Goal: Task Accomplishment & Management: Complete application form

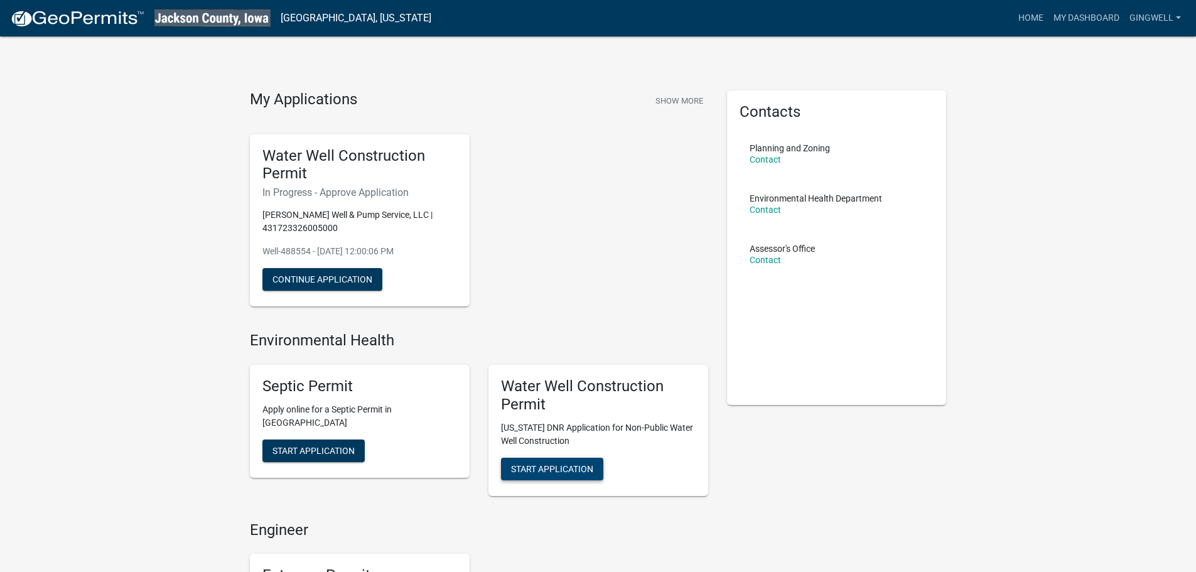
click at [565, 476] on button "Start Application" at bounding box center [552, 469] width 102 height 23
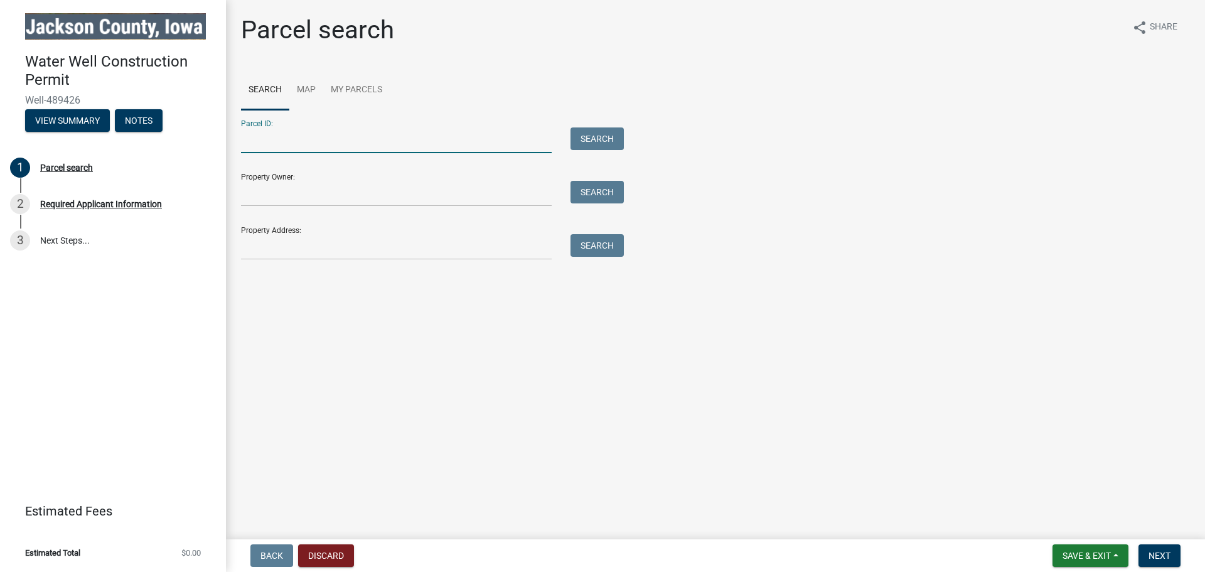
click at [340, 140] on input "Parcel ID:" at bounding box center [396, 140] width 311 height 26
type input "101926200008000"
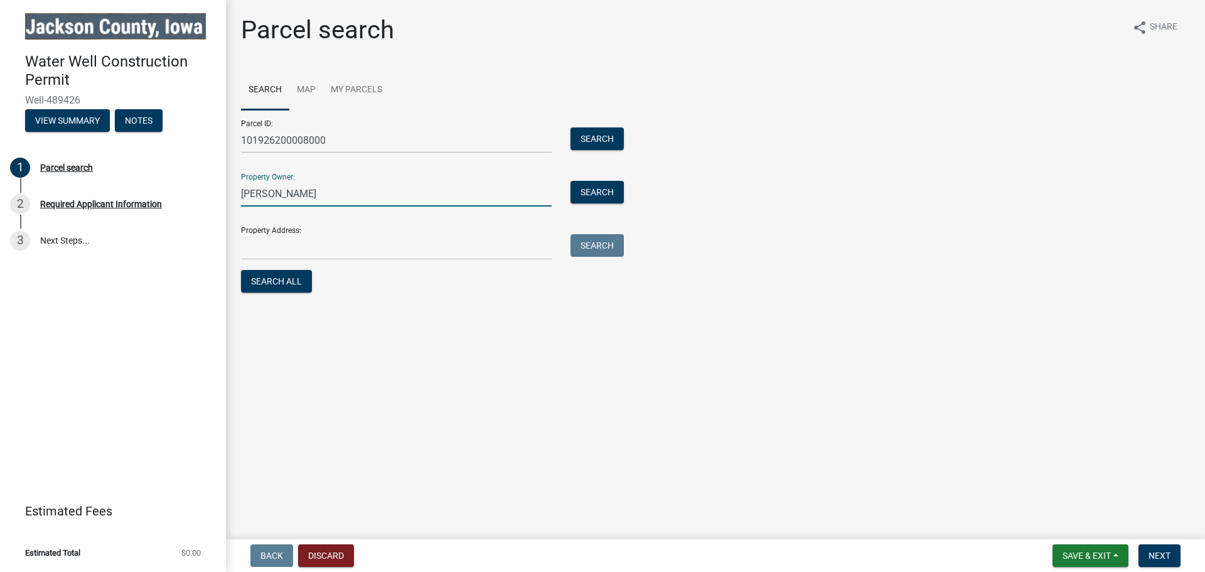
type input "Laverne Trenkamp"
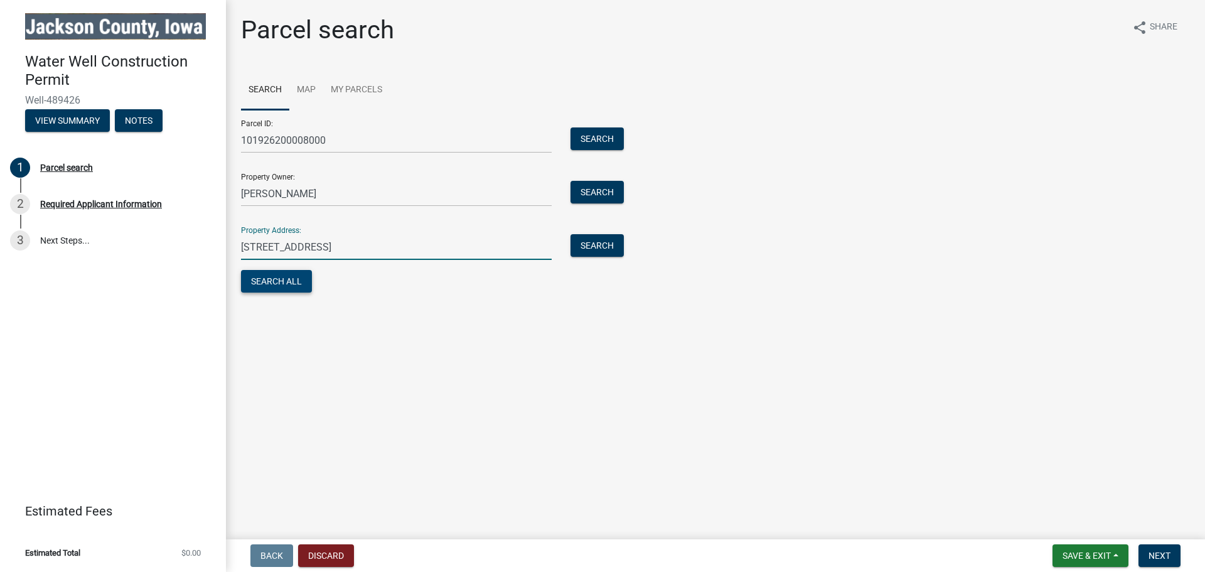
type input "37573 Hwy 64"
click at [291, 285] on button "Search All" at bounding box center [276, 281] width 71 height 23
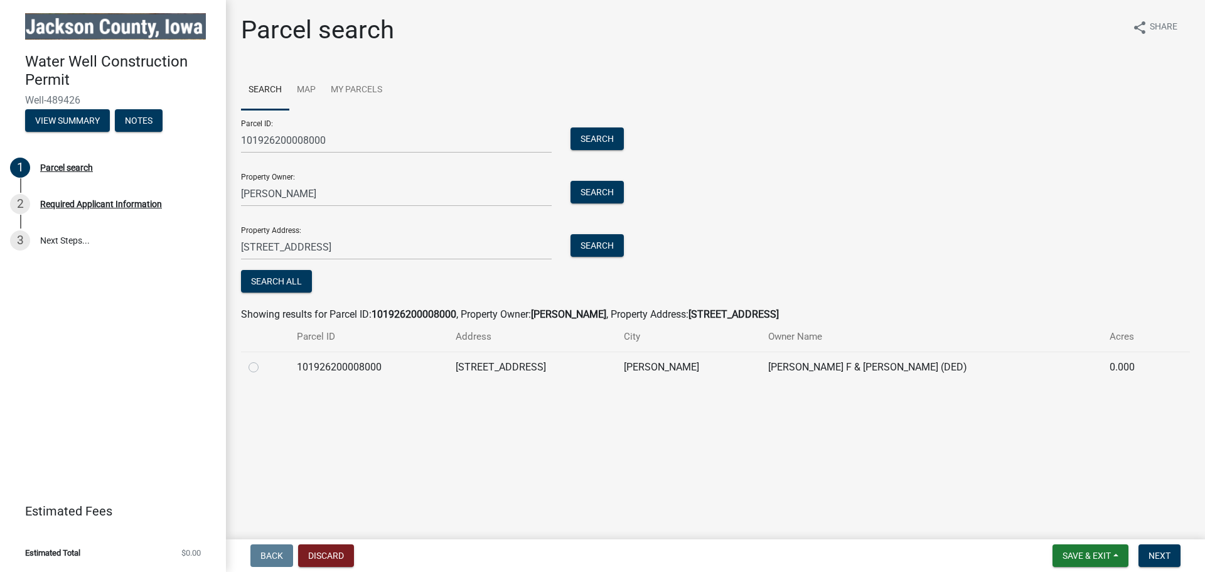
click at [264, 360] on label at bounding box center [264, 360] width 0 height 0
click at [264, 364] on input "radio" at bounding box center [268, 364] width 8 height 8
radio input "true"
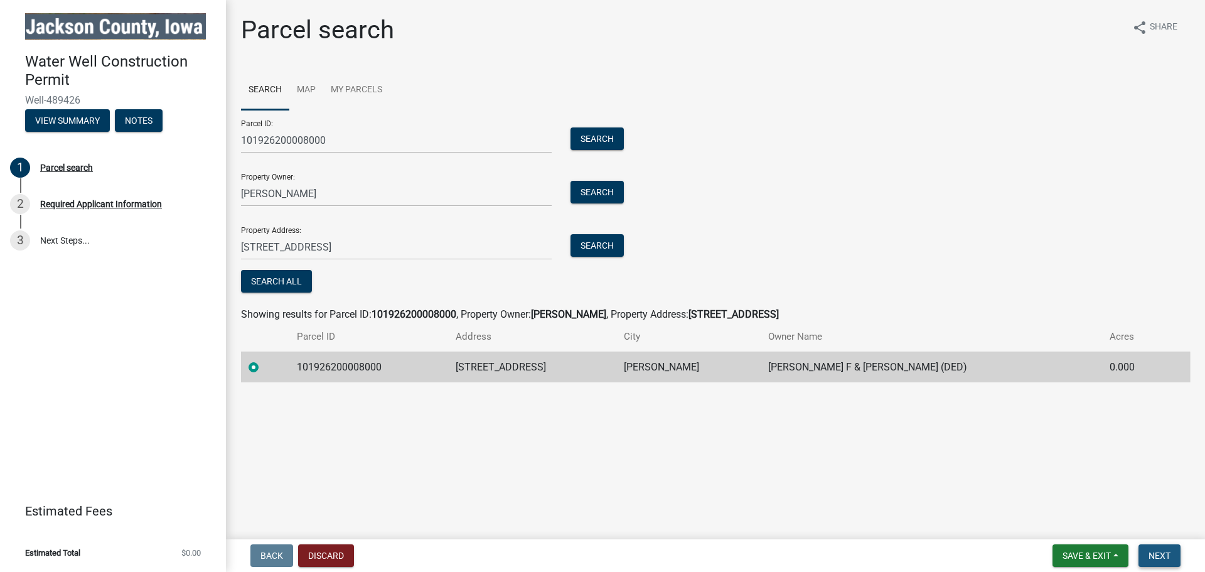
click at [1169, 555] on span "Next" at bounding box center [1159, 555] width 22 height 10
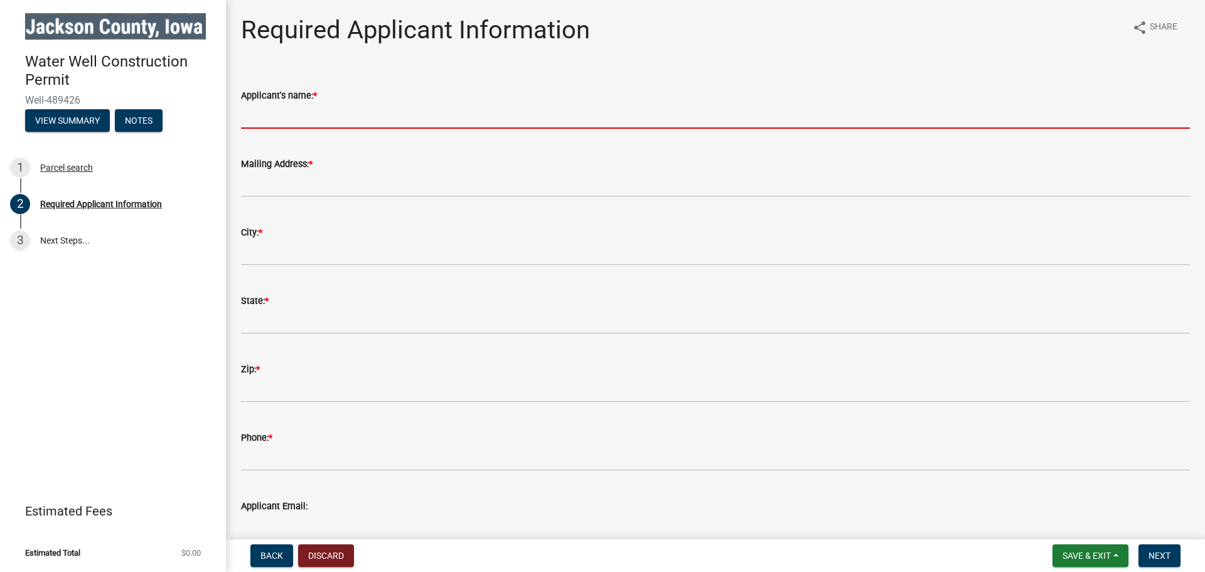
click at [395, 121] on input "Applicant's name: *" at bounding box center [715, 116] width 949 height 26
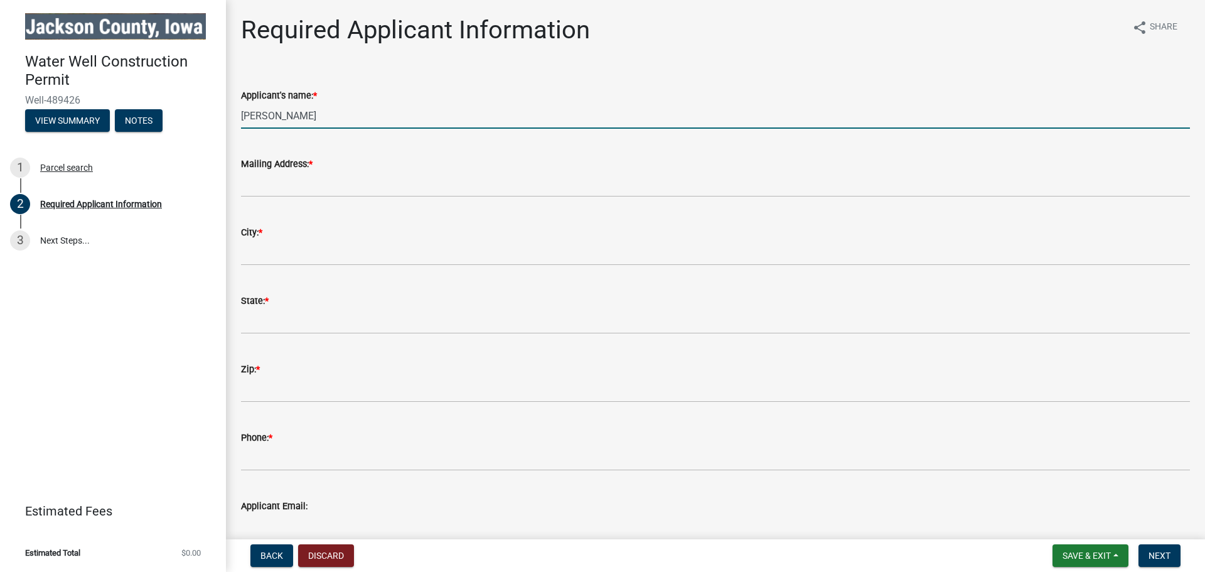
type input "Laverne Trenkamp"
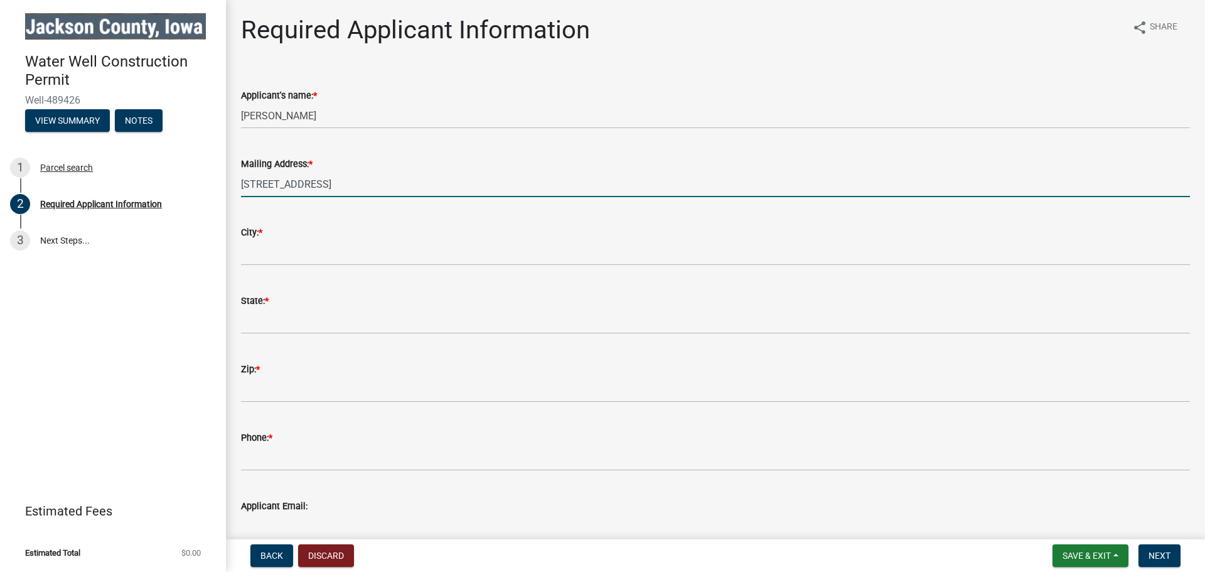
type input "37573 Hwy 64"
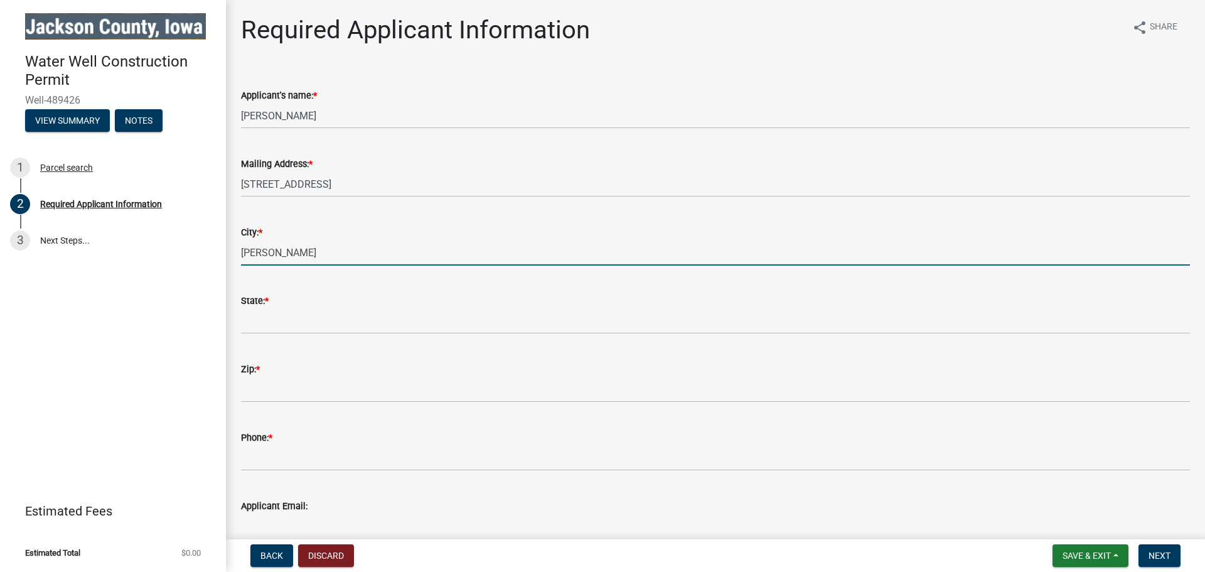
type input "Preston"
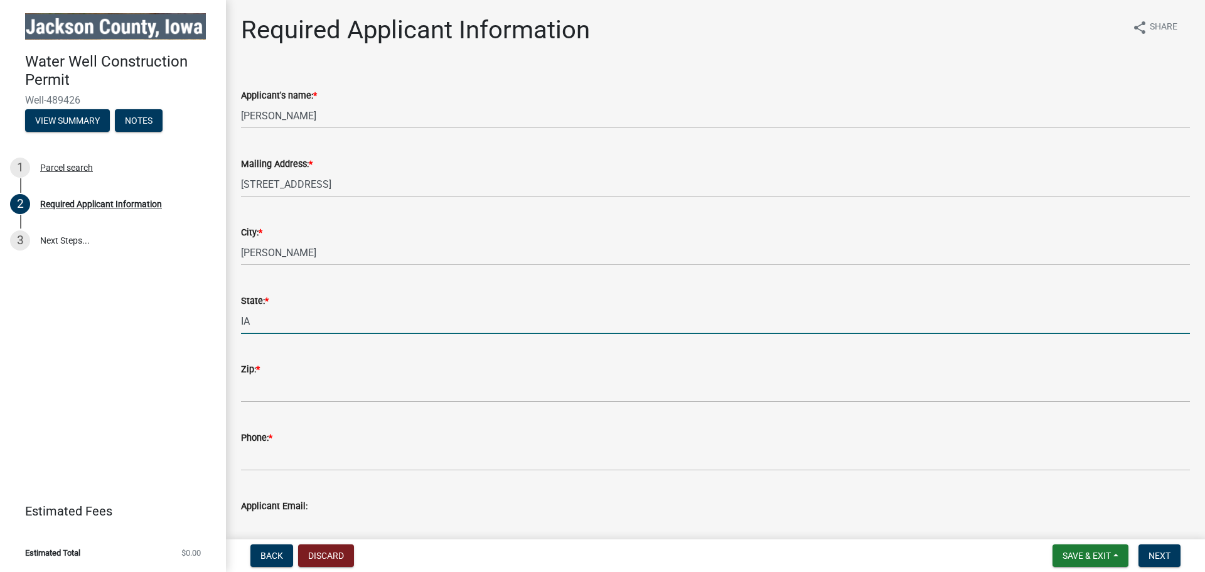
type input "IA"
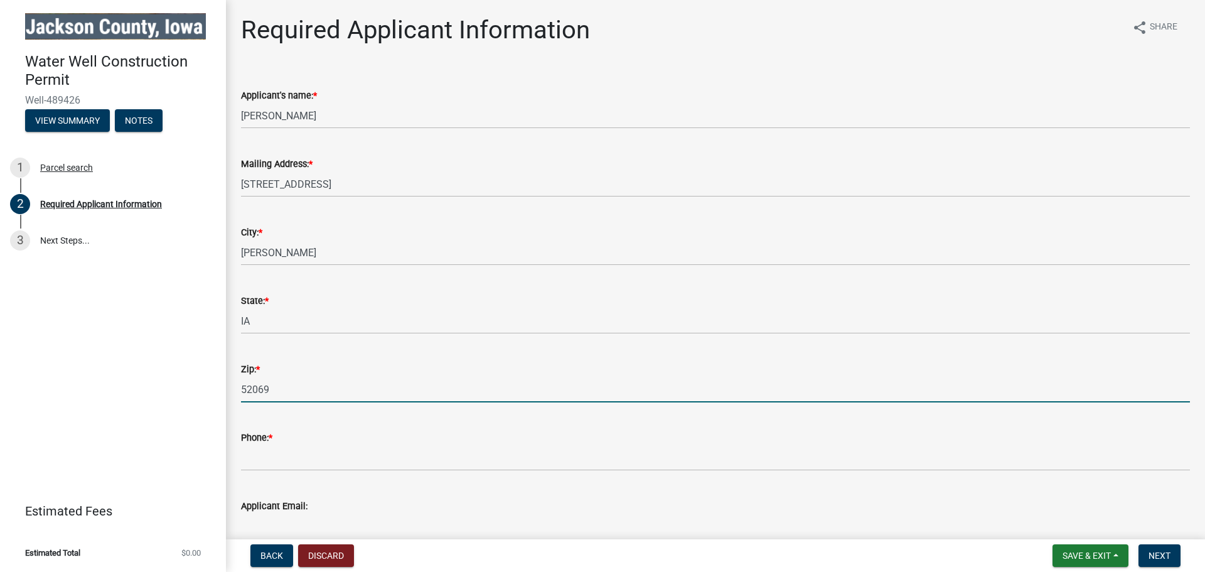
type input "52069"
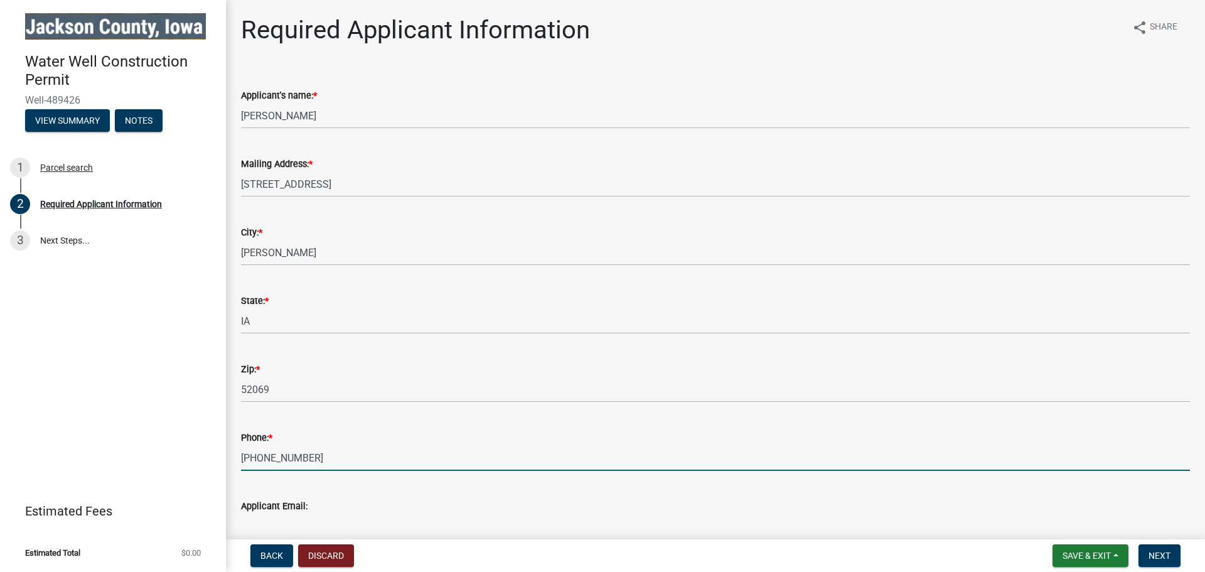
scroll to position [314, 0]
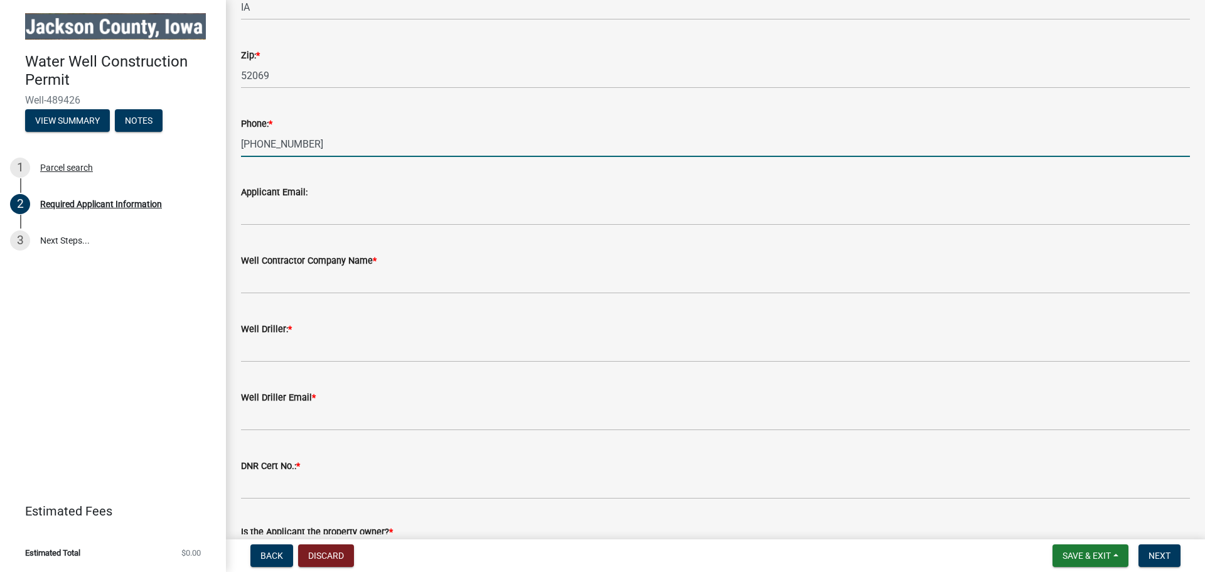
type input "563-219-6911"
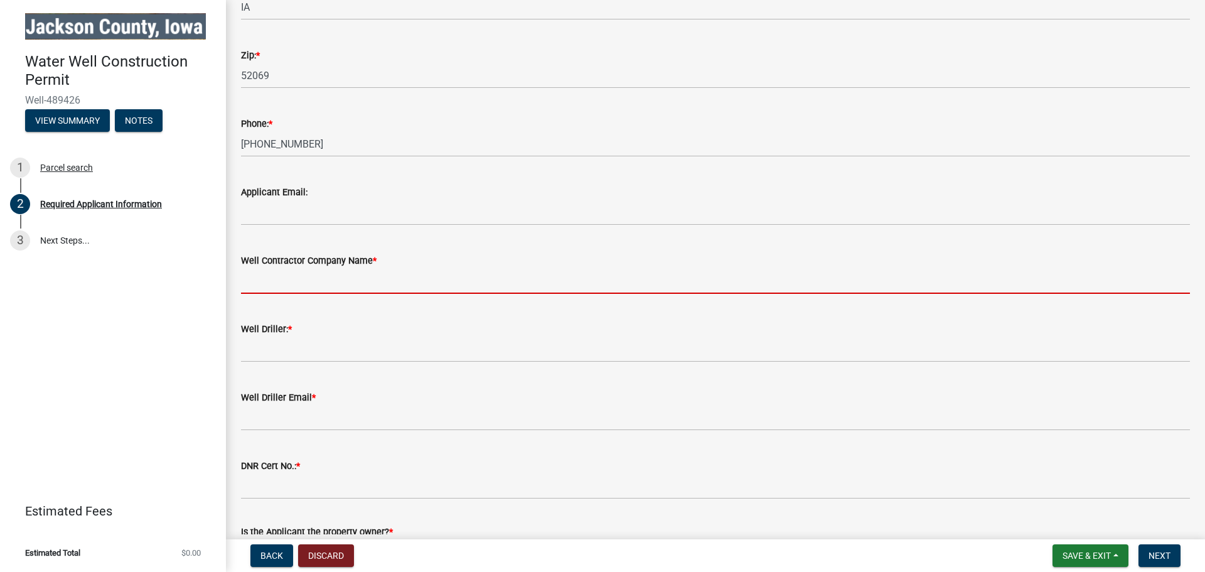
click at [428, 274] on input "Well Contractor Company Name *" at bounding box center [715, 281] width 949 height 26
type input "Gingerich Well & Pump Service"
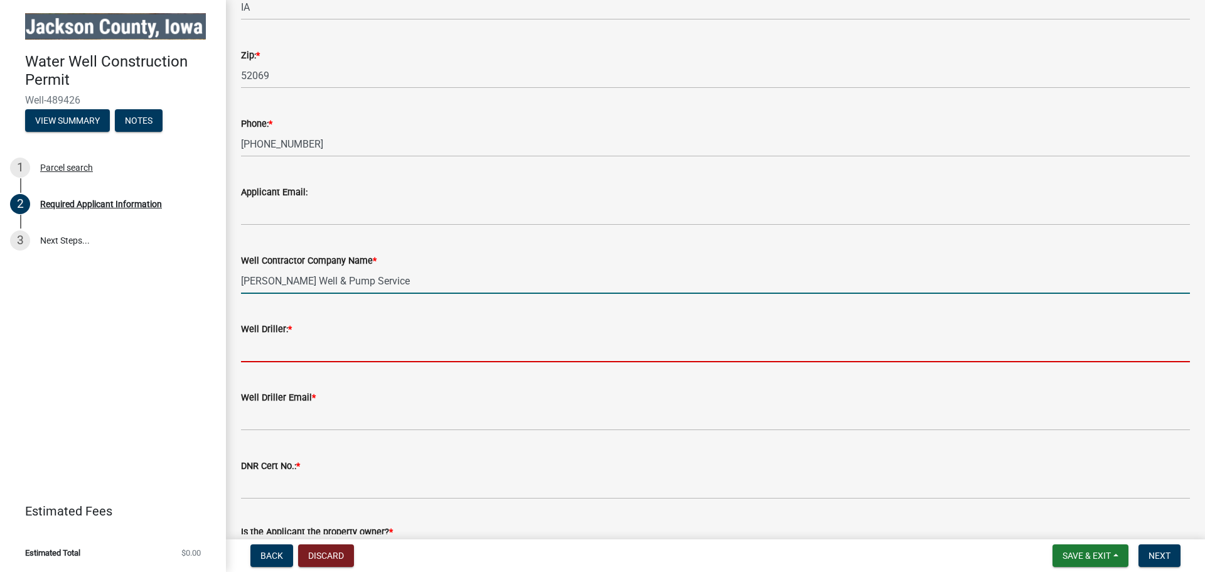
click at [341, 355] on input "Well Driller: *" at bounding box center [715, 349] width 949 height 26
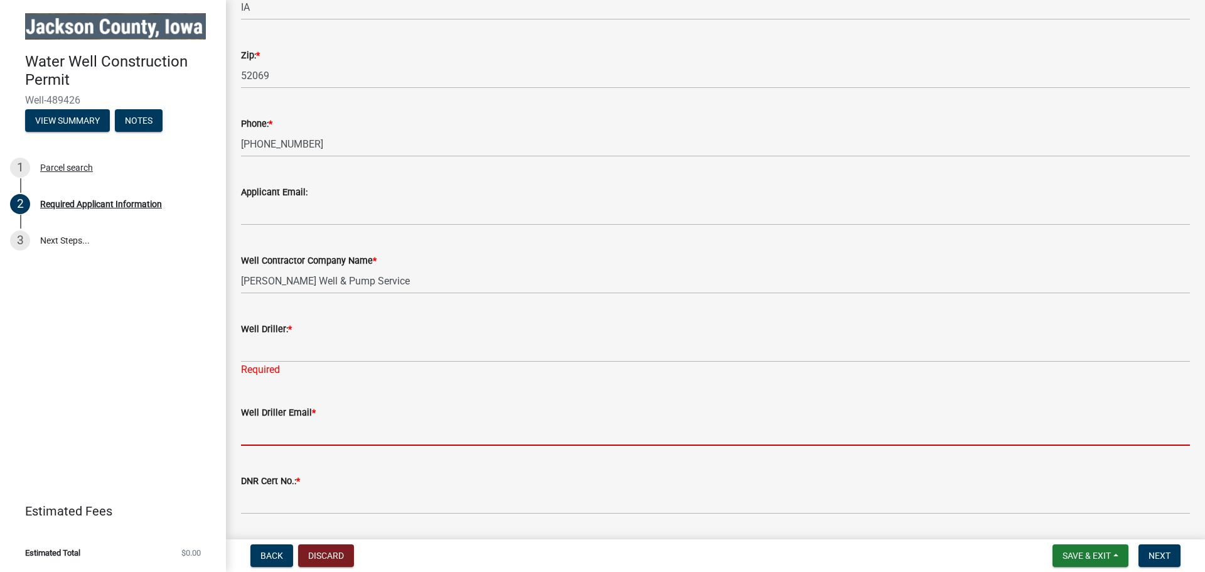
drag, startPoint x: 311, startPoint y: 413, endPoint x: 299, endPoint y: 455, distance: 43.7
click at [308, 417] on form "Well Driller Email *" at bounding box center [715, 425] width 949 height 41
type input "gingwell@gingerichwell.com"
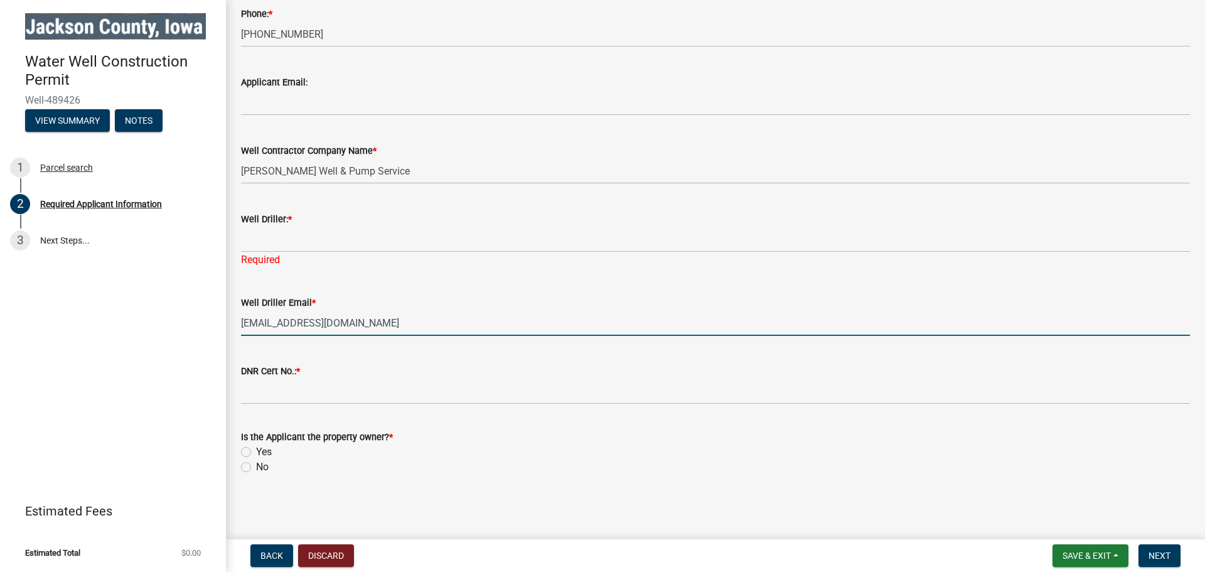
scroll to position [424, 0]
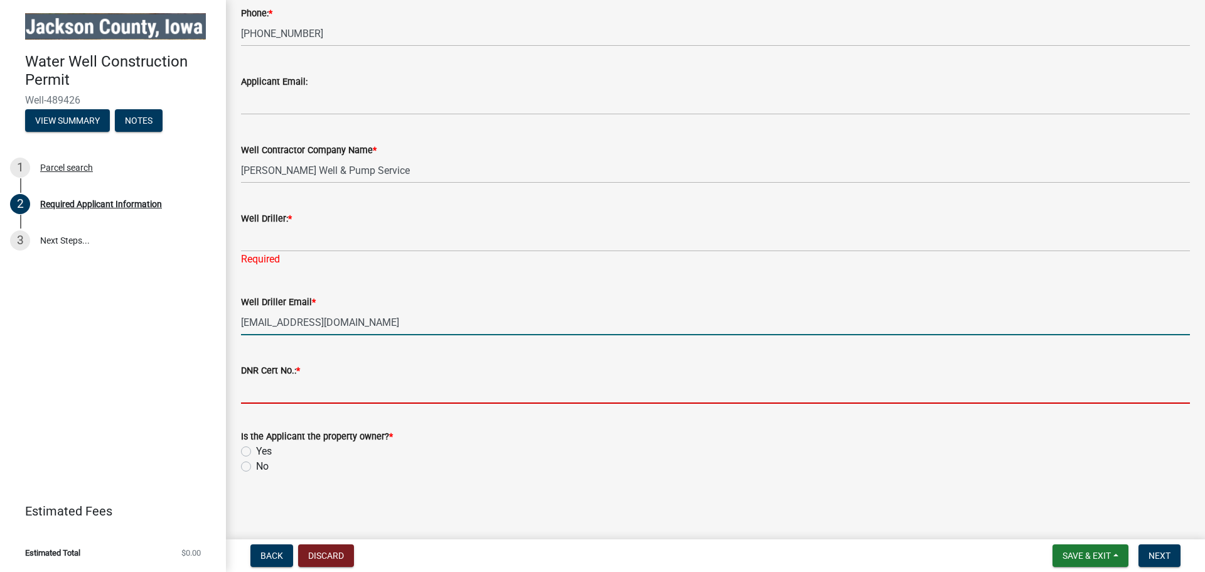
click at [346, 393] on input "DNR Cert No.: *" at bounding box center [715, 391] width 949 height 26
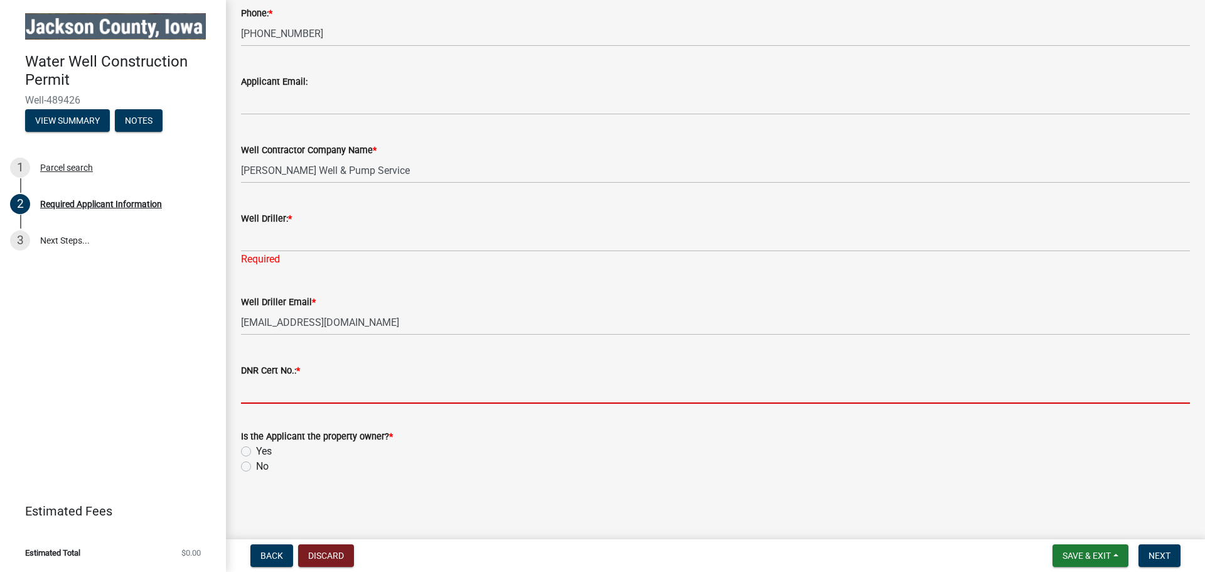
type input "2638"
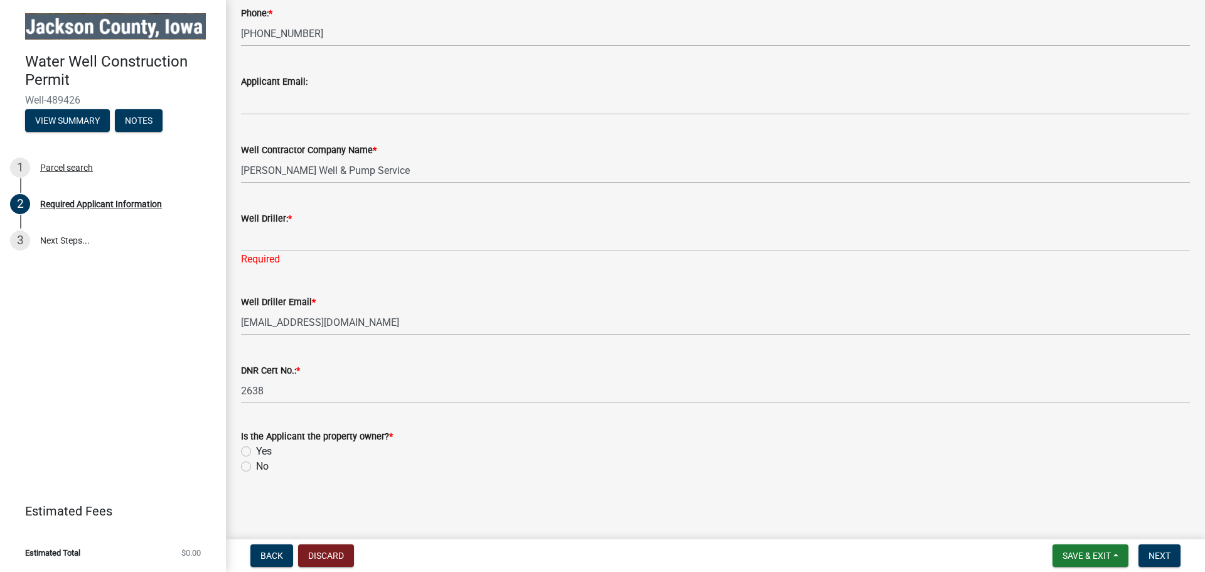
click at [256, 449] on label "Yes" at bounding box center [264, 451] width 16 height 15
click at [256, 449] on input "Yes" at bounding box center [260, 448] width 8 height 8
radio input "true"
click at [1169, 561] on button "Next" at bounding box center [1159, 555] width 42 height 23
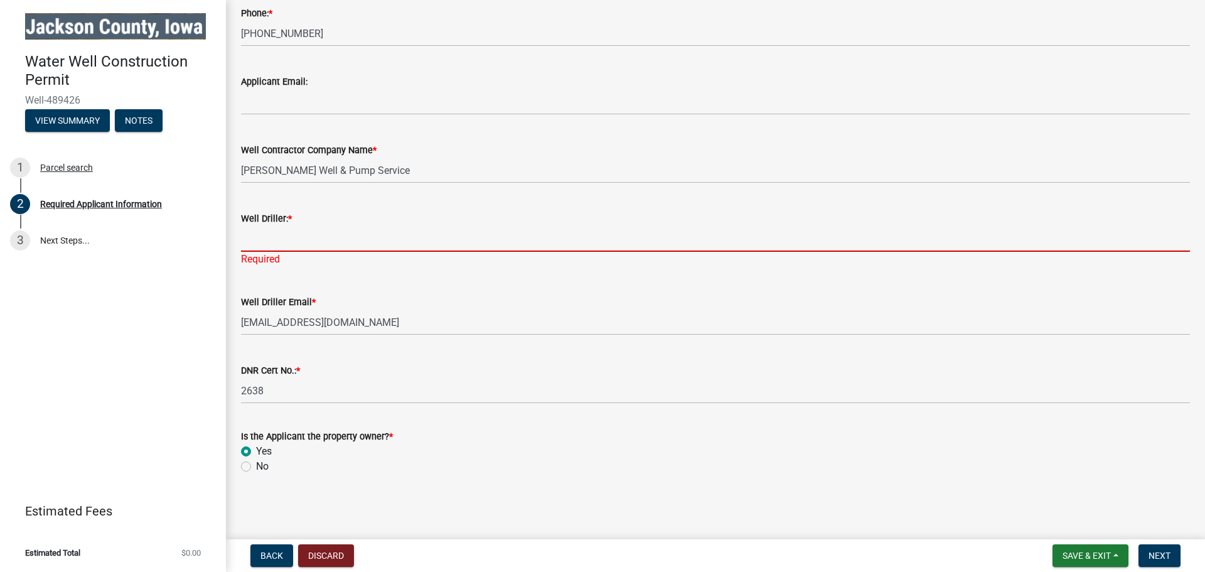
drag, startPoint x: 343, startPoint y: 236, endPoint x: 335, endPoint y: 249, distance: 15.2
click at [343, 235] on input "Well Driller: *" at bounding box center [715, 239] width 949 height 26
type input "Corwin Gingerich"
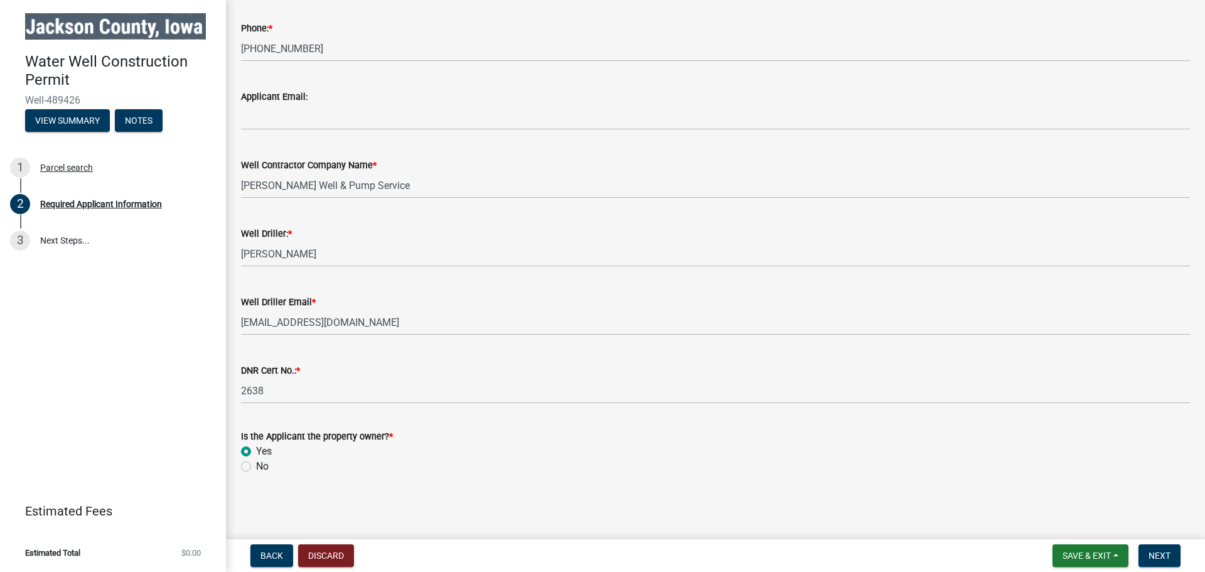
scroll to position [409, 0]
click at [584, 411] on wm-data-entity-input "DNR Cert No.: * 2638" at bounding box center [715, 379] width 949 height 68
drag, startPoint x: 1164, startPoint y: 552, endPoint x: 1093, endPoint y: 524, distance: 76.9
click at [1163, 551] on span "Next" at bounding box center [1159, 555] width 22 height 10
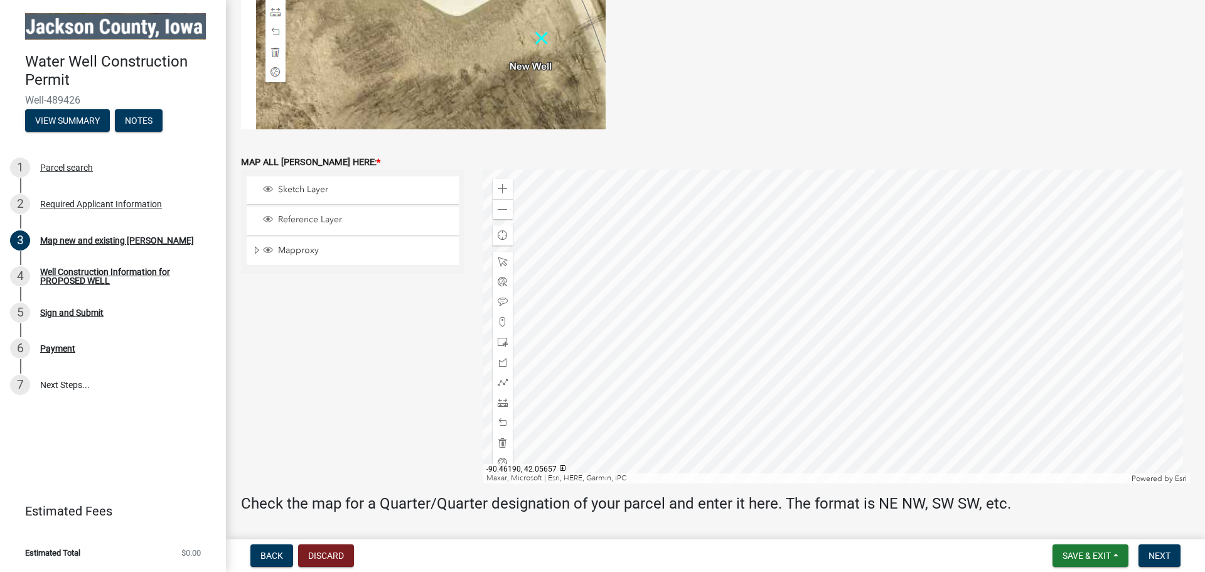
scroll to position [314, 0]
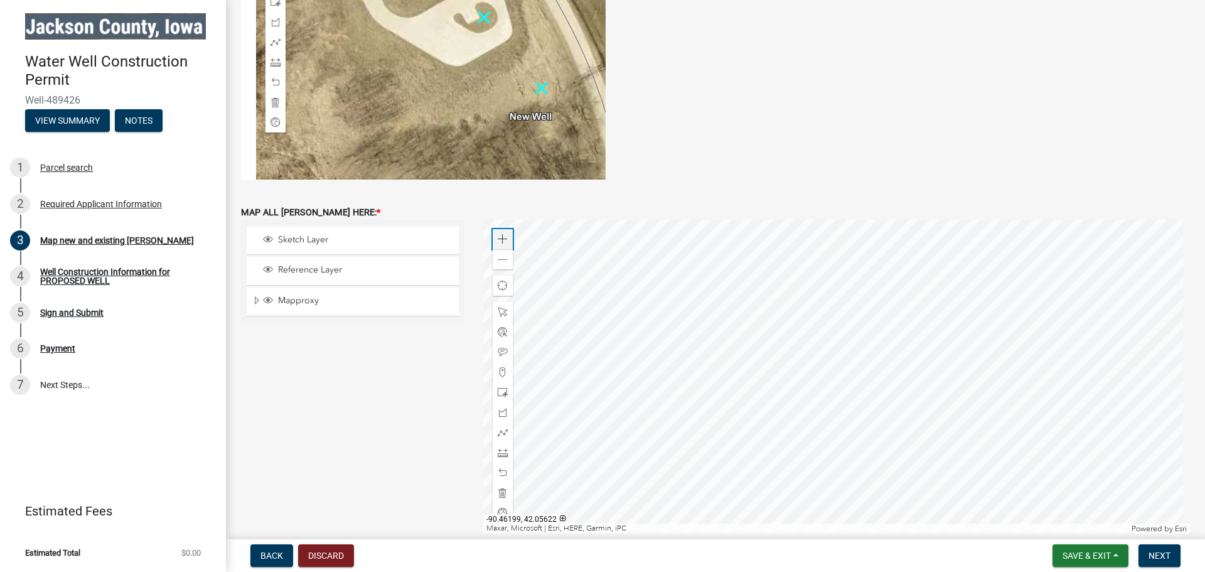
click at [503, 232] on div "Zoom in" at bounding box center [503, 239] width 20 height 20
click at [751, 389] on div at bounding box center [836, 377] width 707 height 314
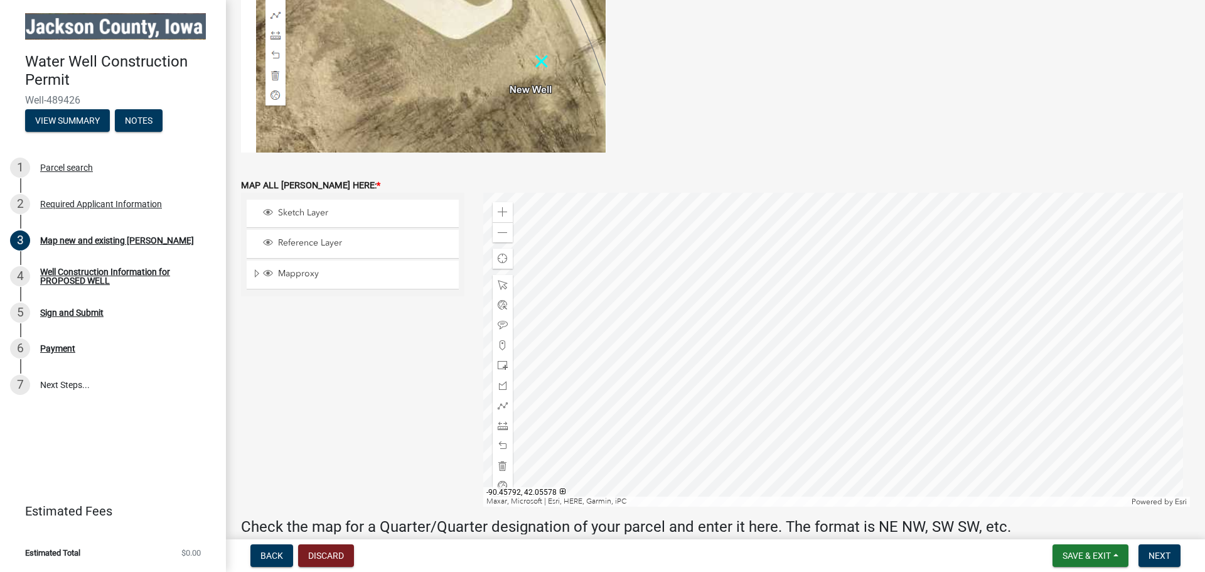
scroll to position [346, 0]
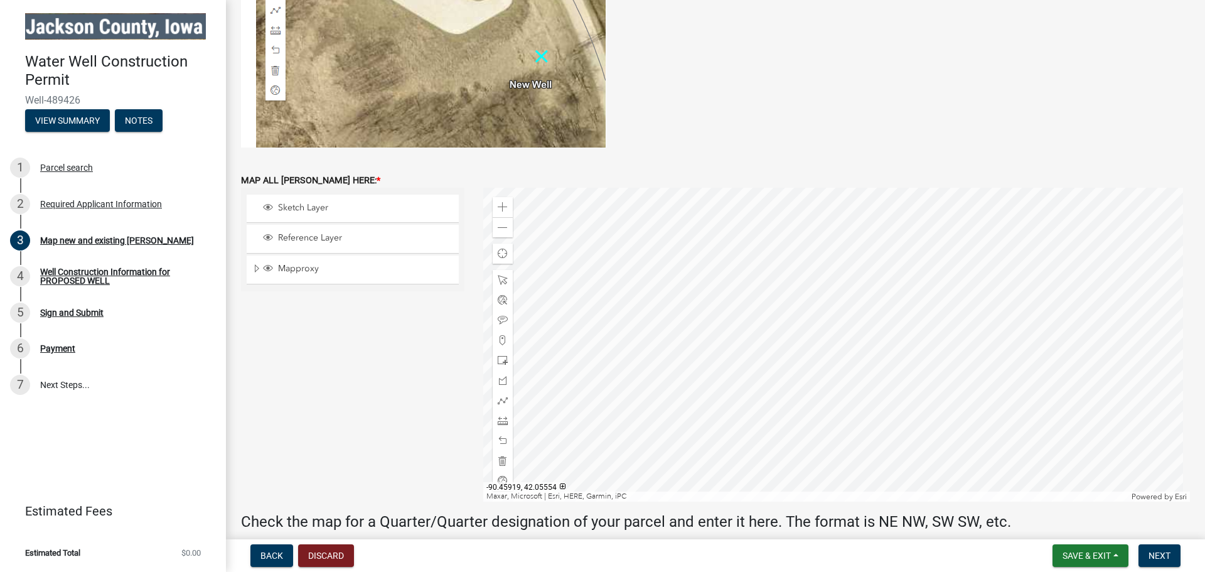
click at [910, 302] on div at bounding box center [836, 345] width 707 height 314
click at [498, 208] on span at bounding box center [503, 207] width 10 height 10
click at [921, 434] on div at bounding box center [836, 345] width 707 height 314
click at [923, 458] on div at bounding box center [836, 345] width 707 height 314
click at [498, 340] on span at bounding box center [503, 340] width 10 height 10
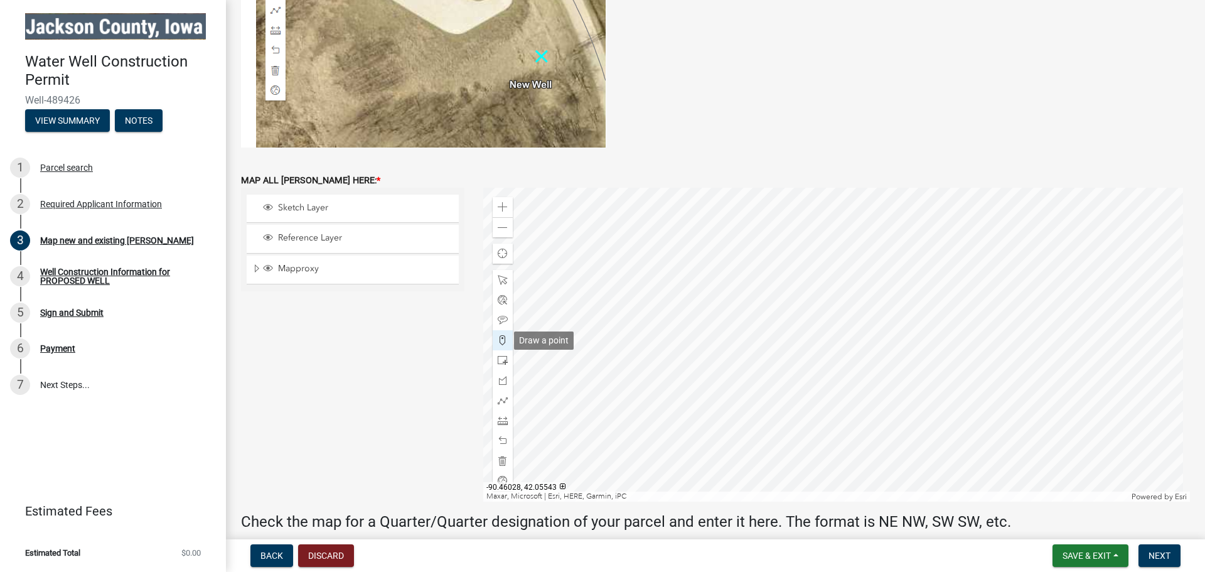
click at [502, 336] on span at bounding box center [503, 340] width 10 height 10
click at [760, 359] on div at bounding box center [836, 345] width 707 height 314
click at [497, 314] on div at bounding box center [503, 320] width 20 height 20
click at [754, 348] on div at bounding box center [836, 345] width 707 height 314
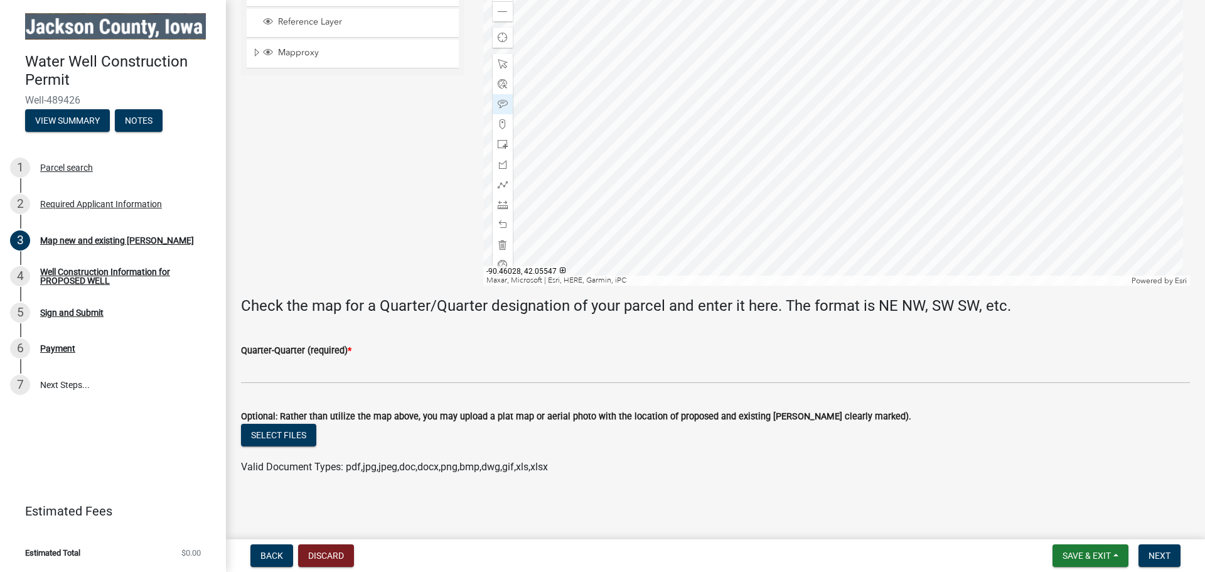
scroll to position [562, 0]
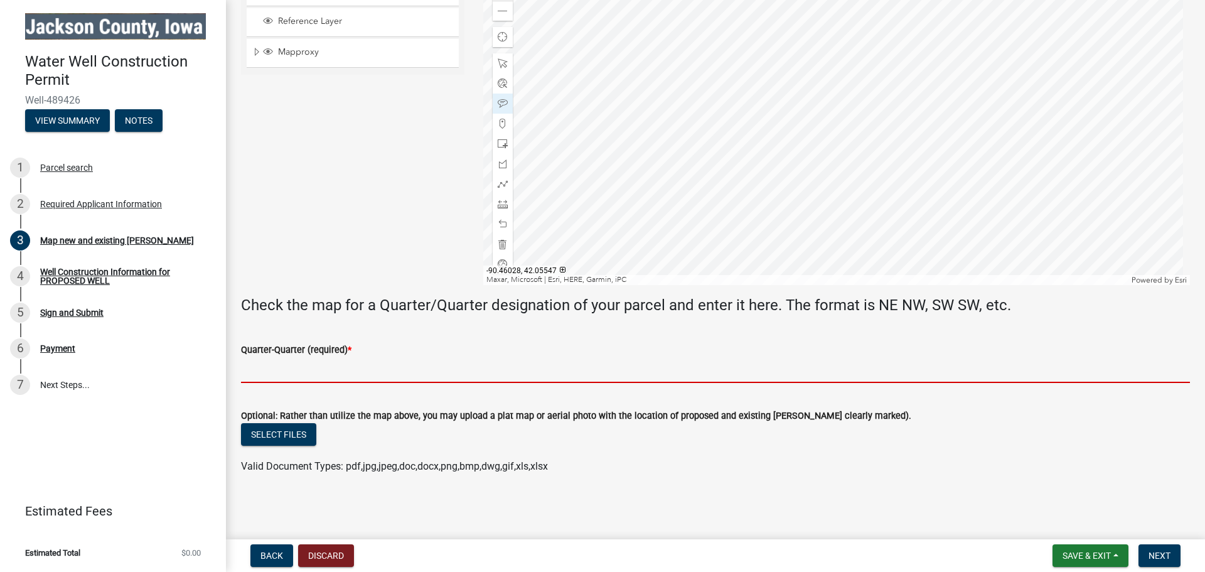
click at [363, 377] on input "Quarter-Quarter (required) *" at bounding box center [715, 370] width 949 height 26
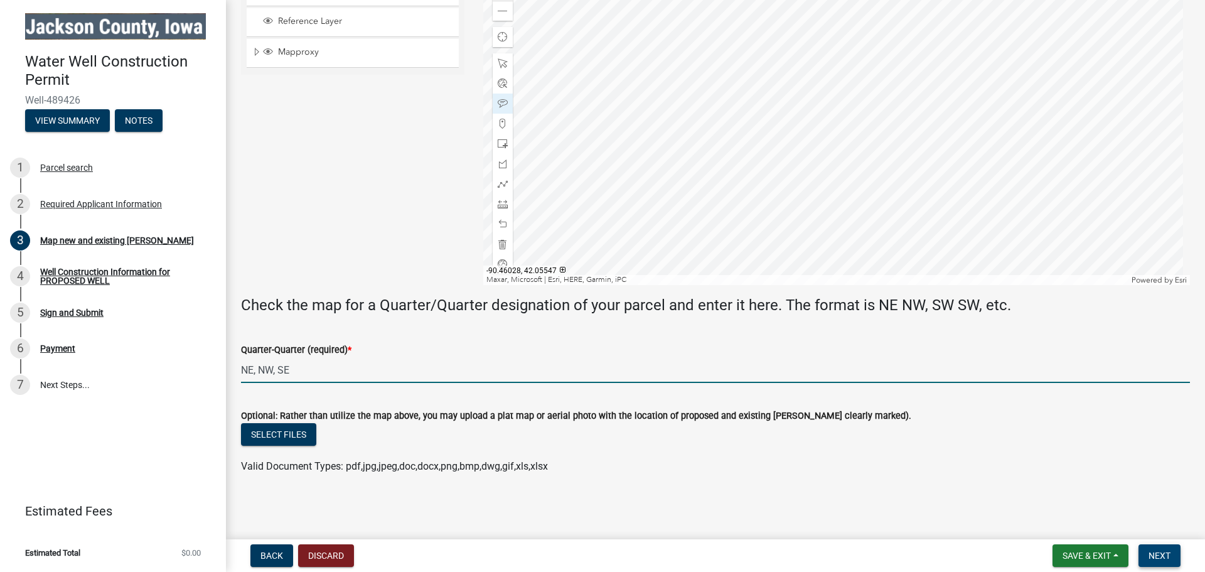
type input "NE, NW, SE"
click at [1163, 559] on span "Next" at bounding box center [1159, 555] width 22 height 10
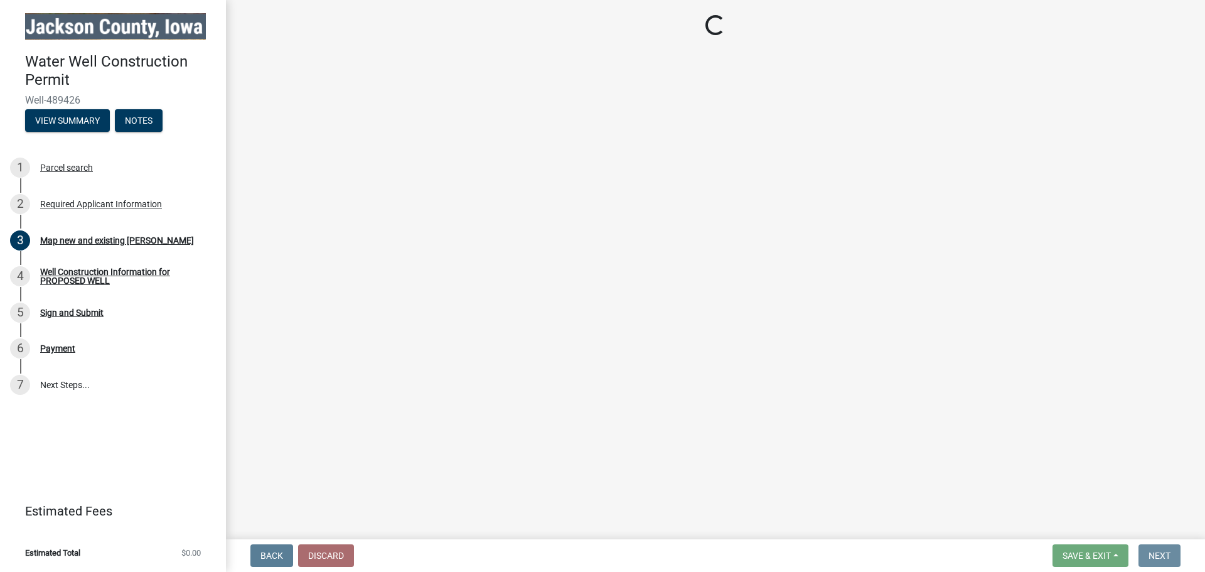
scroll to position [0, 0]
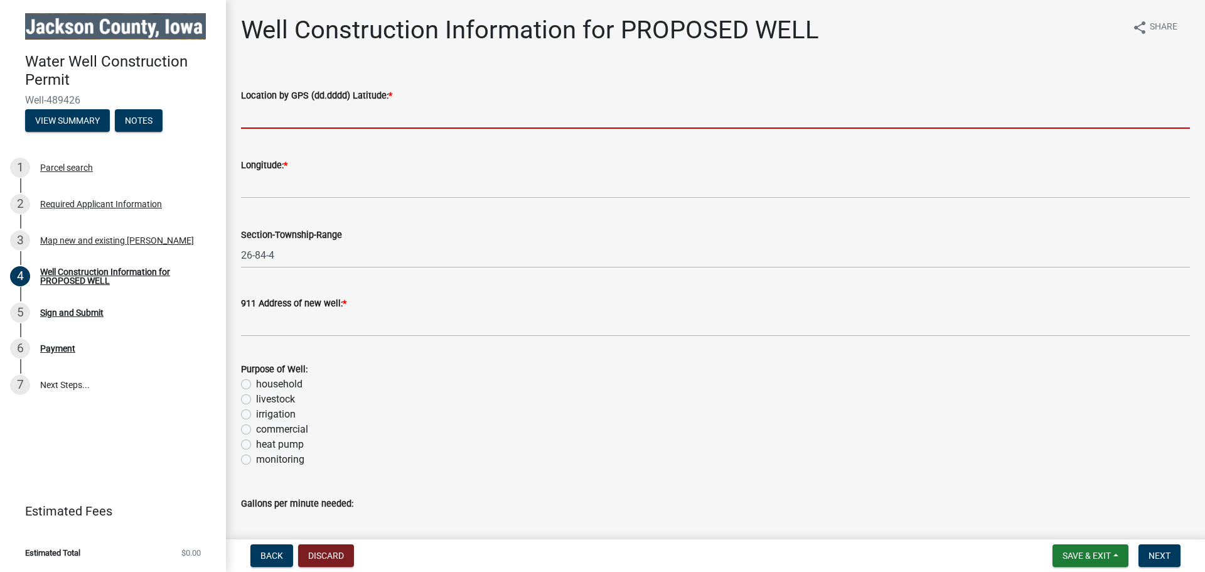
click at [347, 111] on input "text" at bounding box center [715, 116] width 949 height 26
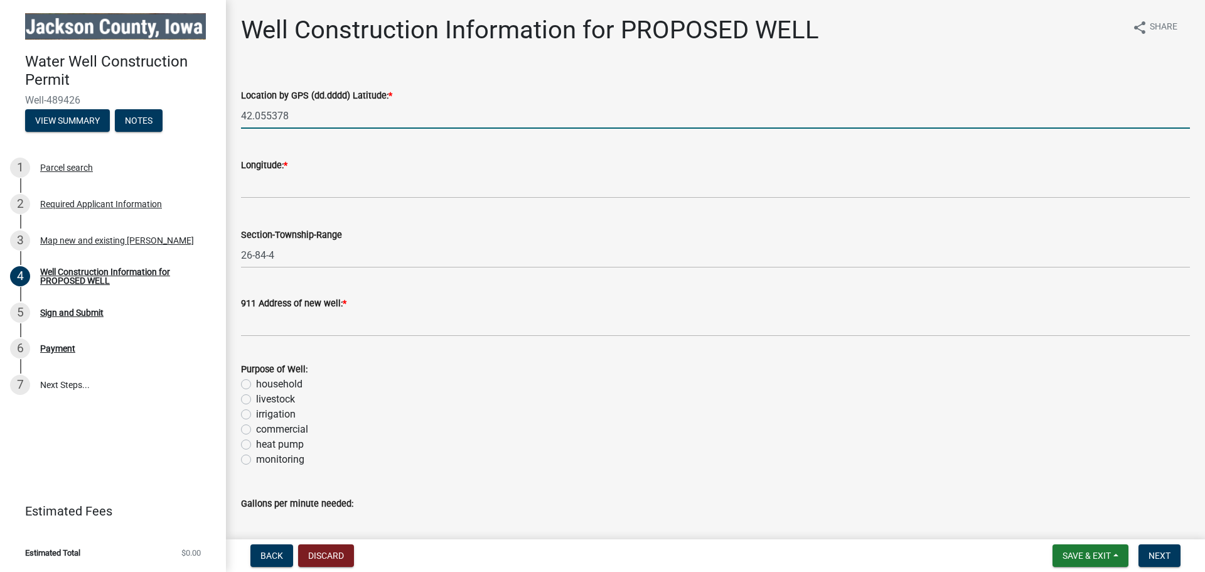
type input "42.055378"
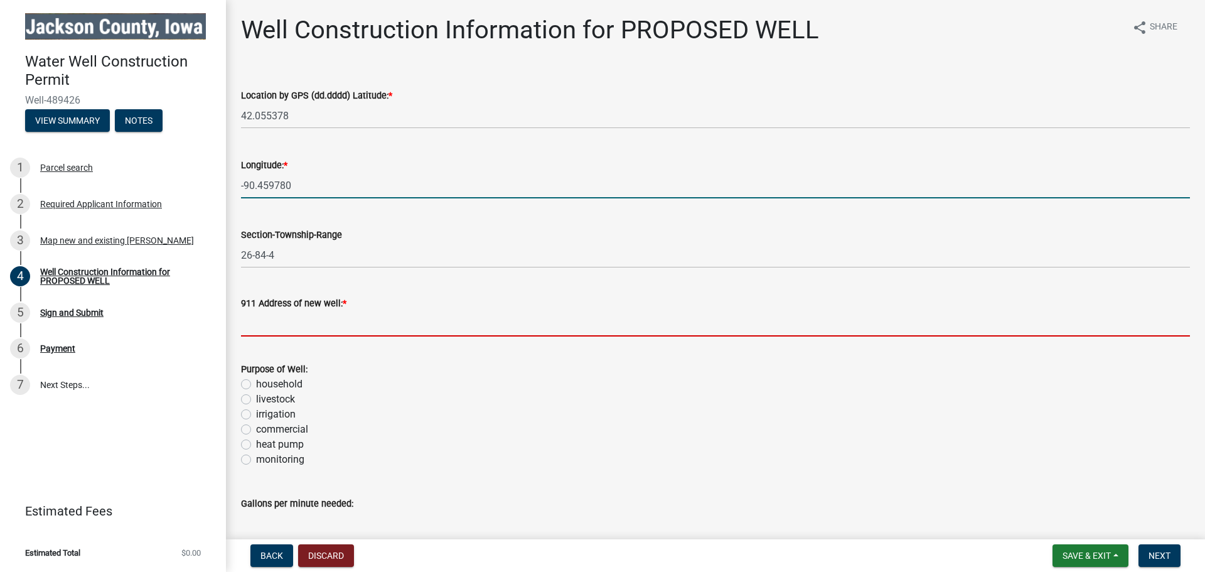
type input "-90.45978"
drag, startPoint x: 319, startPoint y: 326, endPoint x: 463, endPoint y: 374, distance: 151.4
click at [326, 332] on input "911 Address of new well: *" at bounding box center [715, 324] width 949 height 26
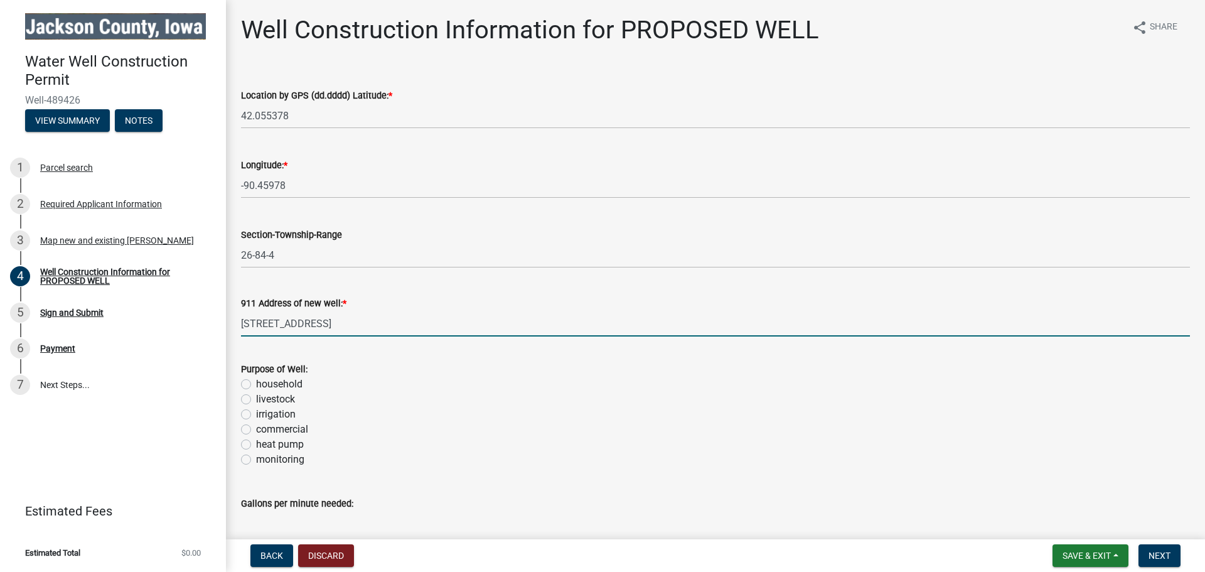
type input "37573 Hwy 64, Preston"
click at [256, 380] on label "household" at bounding box center [279, 384] width 46 height 15
click at [256, 380] on input "household" at bounding box center [260, 381] width 8 height 8
radio input "true"
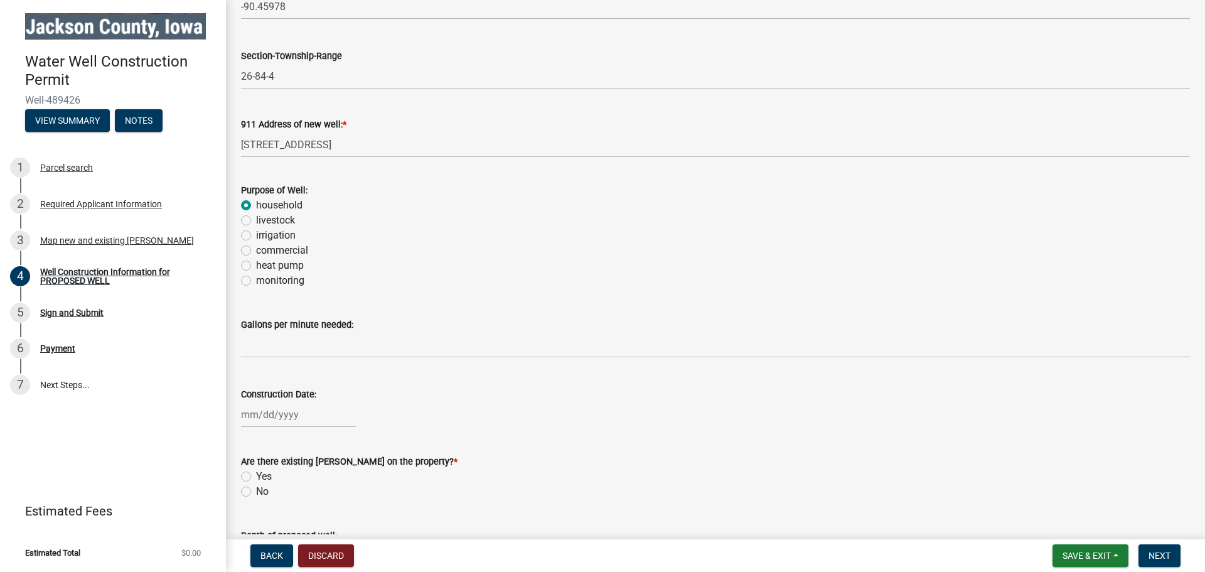
scroll to position [209, 0]
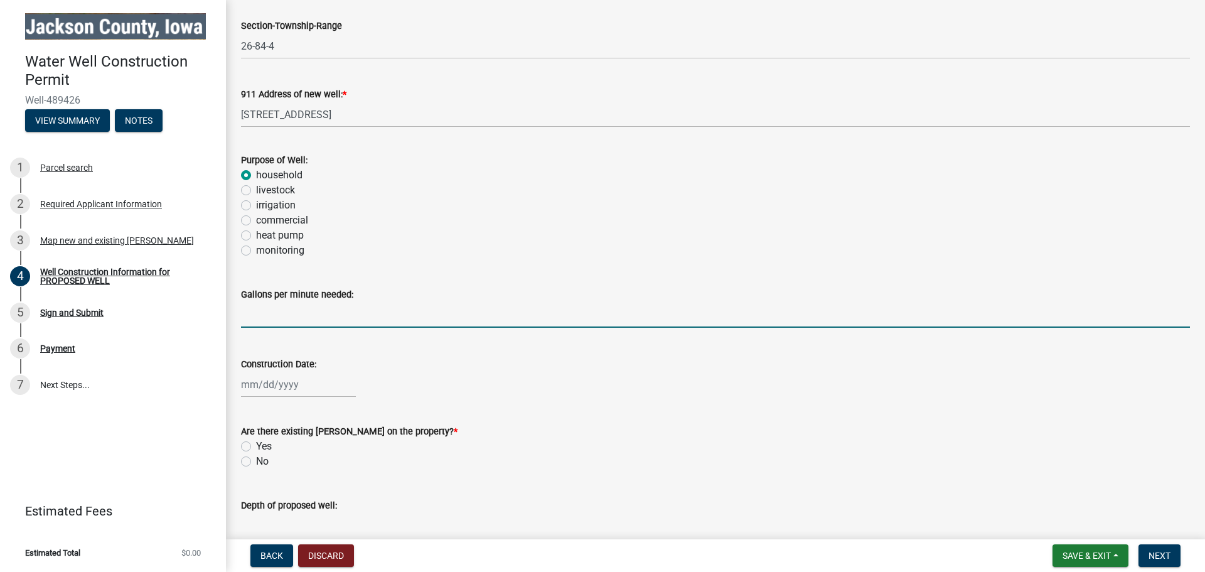
click at [423, 318] on input "text" at bounding box center [715, 315] width 949 height 26
type input "10"
click at [668, 441] on div "Yes" at bounding box center [715, 446] width 949 height 15
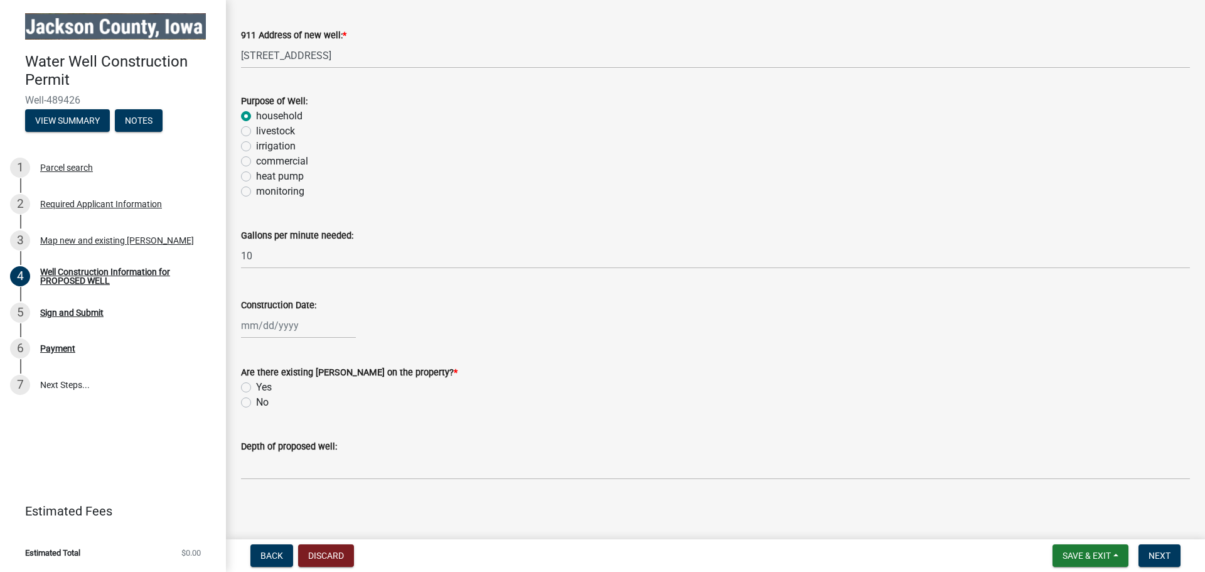
scroll to position [274, 0]
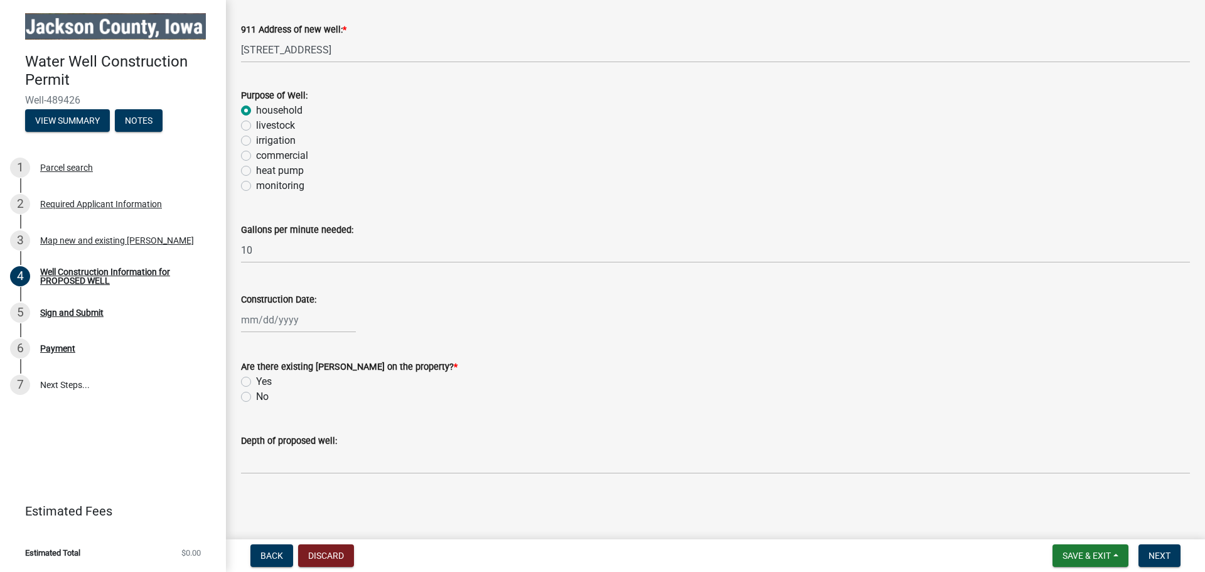
click at [261, 320] on div at bounding box center [298, 320] width 115 height 26
select select "10"
select select "2025"
drag, startPoint x: 743, startPoint y: 350, endPoint x: 815, endPoint y: 343, distance: 71.9
click at [744, 350] on form "Are there existing wells on the property? * Yes No" at bounding box center [715, 374] width 949 height 60
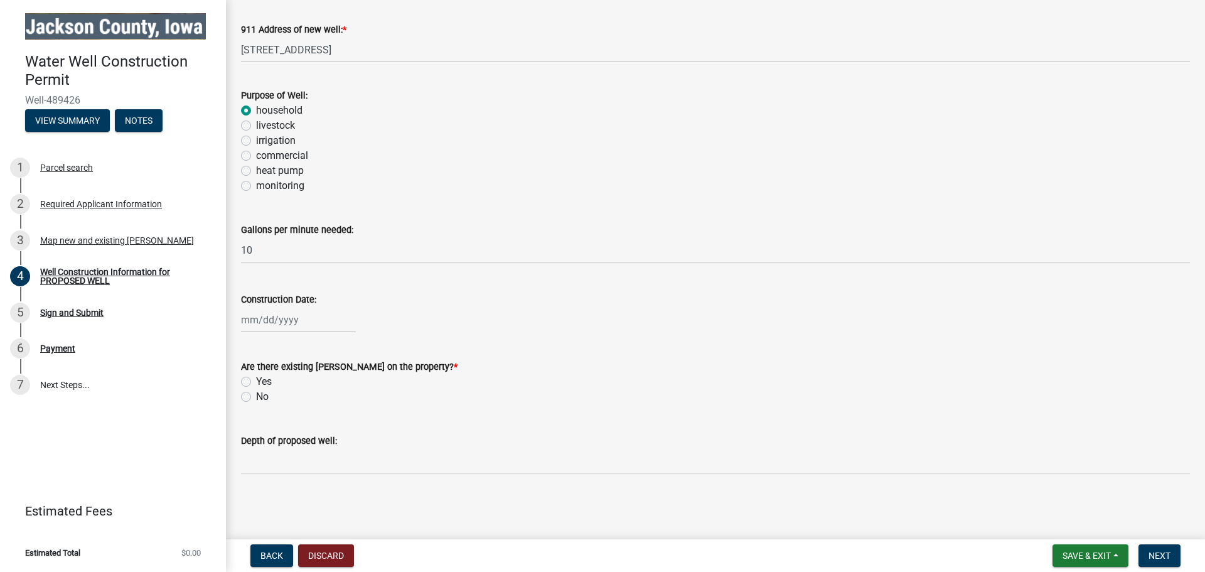
drag, startPoint x: 800, startPoint y: 361, endPoint x: 722, endPoint y: 361, distance: 78.4
click at [799, 361] on div "Are there existing wells on the property? *" at bounding box center [715, 366] width 949 height 15
drag, startPoint x: 427, startPoint y: 326, endPoint x: 437, endPoint y: 319, distance: 11.7
click at [435, 321] on div at bounding box center [715, 320] width 949 height 26
drag, startPoint x: 542, startPoint y: 319, endPoint x: 436, endPoint y: 369, distance: 117.3
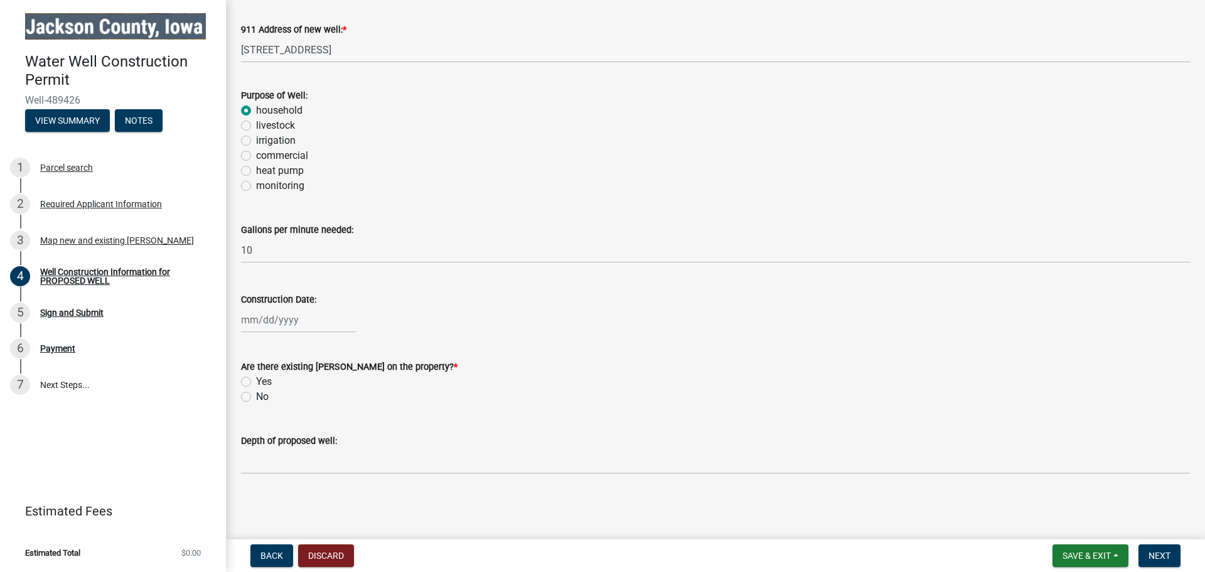
click at [540, 325] on div at bounding box center [715, 320] width 949 height 26
click at [370, 353] on form "Are there existing wells on the property? * Yes No" at bounding box center [715, 374] width 949 height 60
click at [289, 319] on div at bounding box center [298, 320] width 115 height 26
select select "10"
select select "2025"
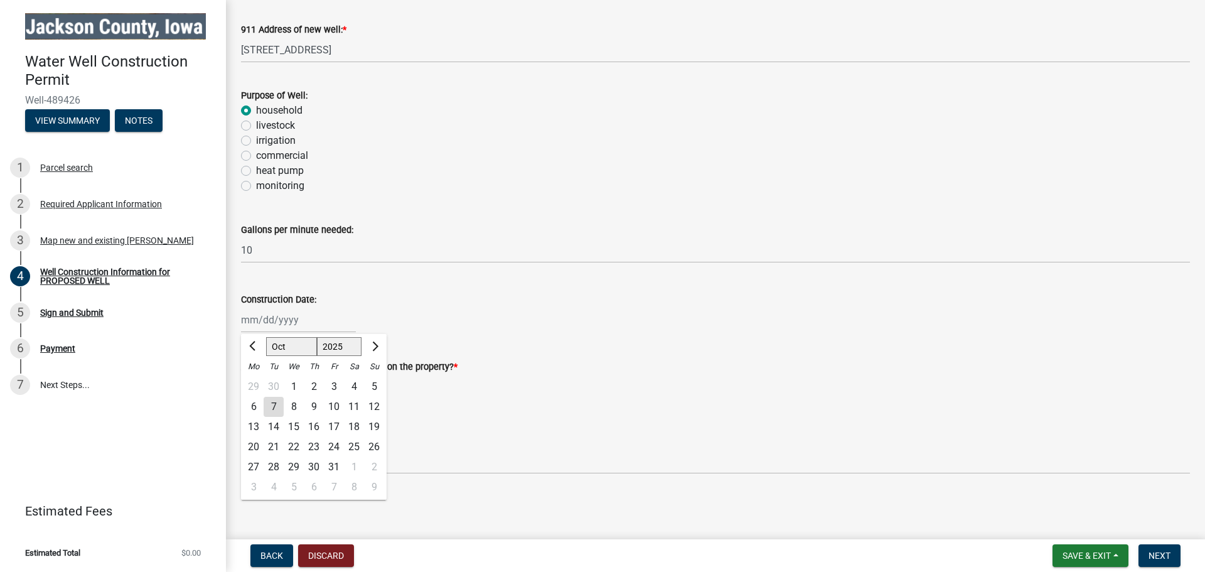
click at [290, 426] on div "15" at bounding box center [294, 427] width 20 height 20
type input "10/15/2025"
click at [256, 378] on label "Yes" at bounding box center [264, 381] width 16 height 15
click at [256, 378] on input "Yes" at bounding box center [260, 378] width 8 height 8
radio input "true"
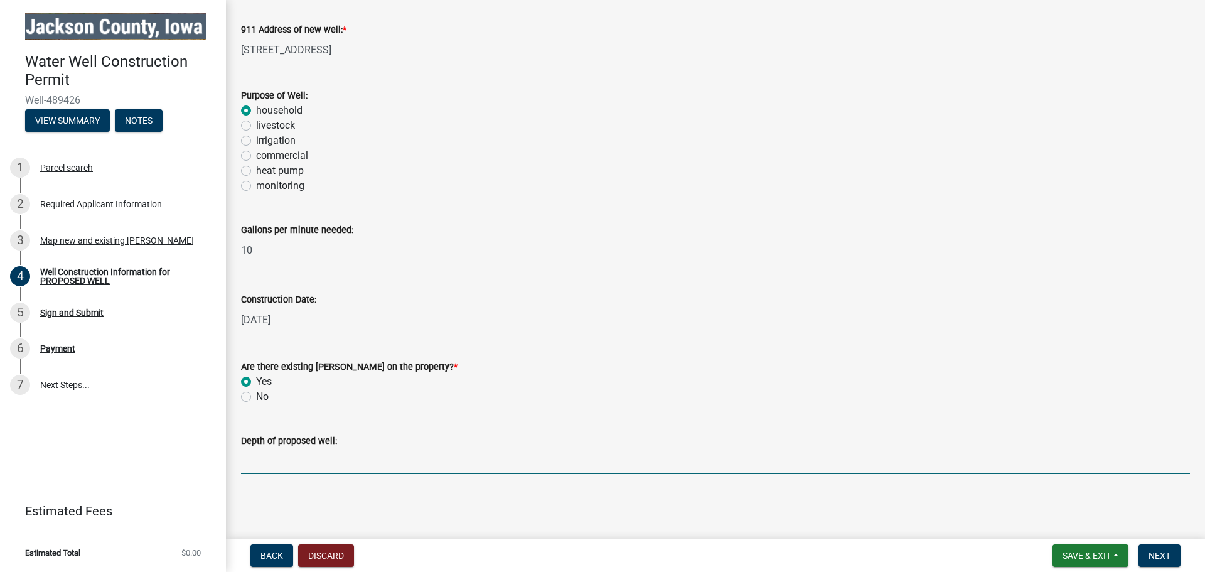
click at [331, 461] on input "text" at bounding box center [715, 461] width 949 height 26
type input "2"
type input "395"
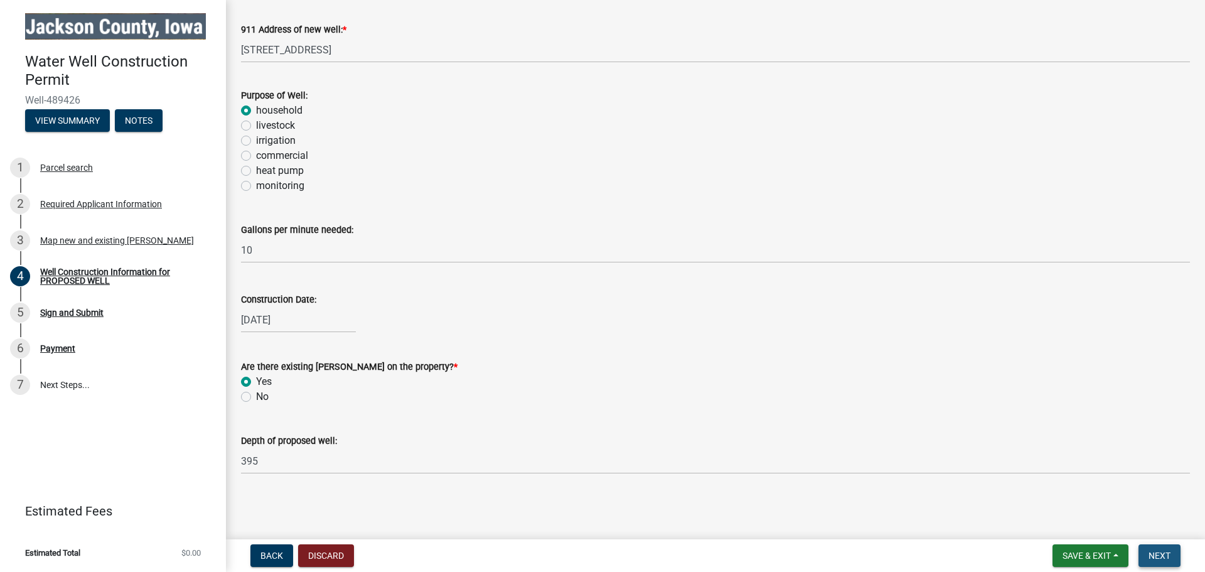
drag, startPoint x: 1168, startPoint y: 552, endPoint x: 1069, endPoint y: 530, distance: 101.1
click at [1167, 552] on span "Next" at bounding box center [1159, 555] width 22 height 10
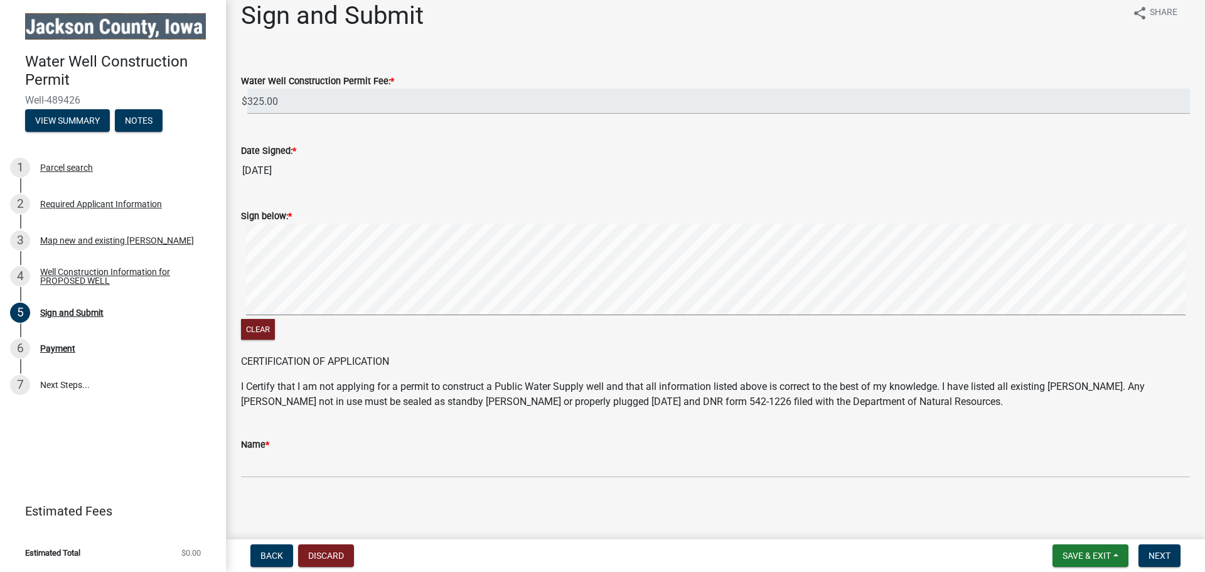
scroll to position [18, 0]
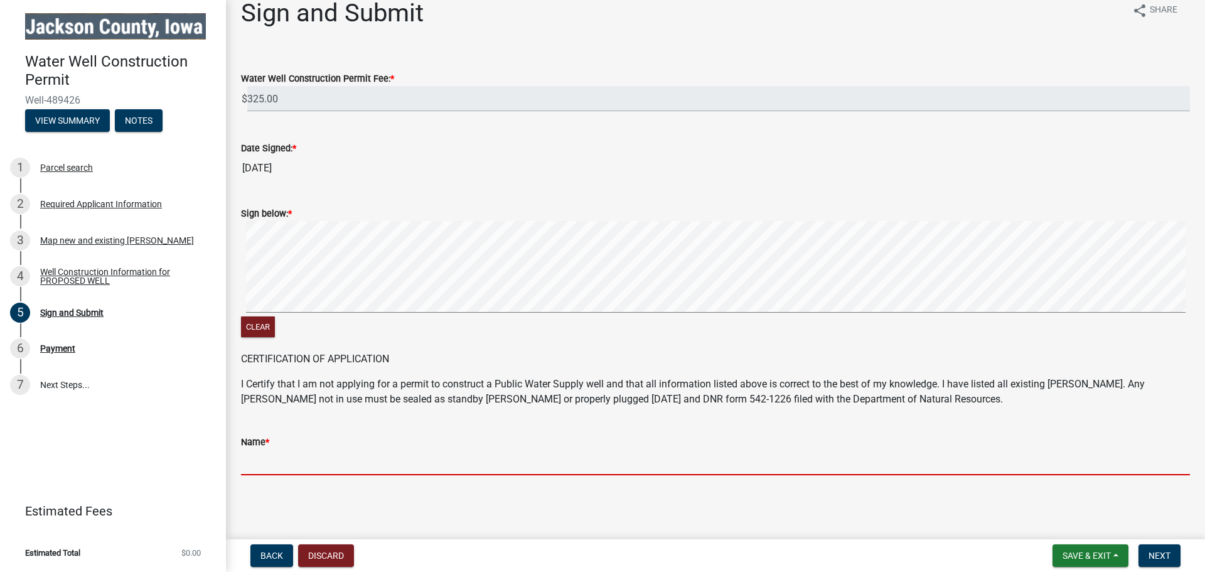
click at [307, 451] on input "Name *" at bounding box center [715, 462] width 949 height 26
type input "Corwin Gingerich"
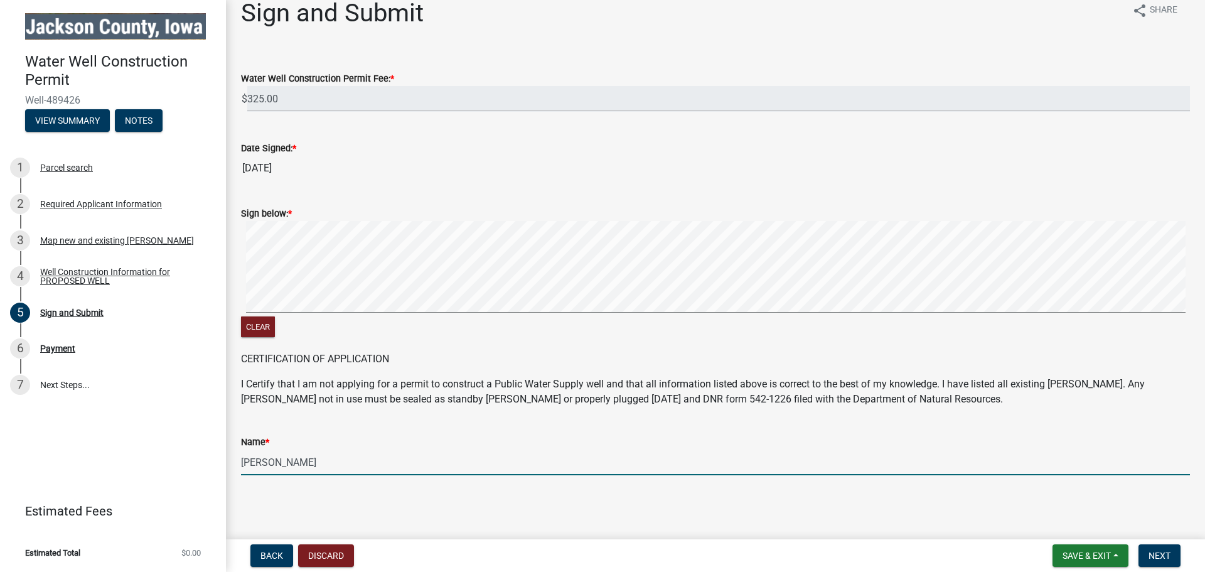
click at [658, 509] on main "Sign and Submit share Share Water Well Construction Permit Fee: * $ 325.00 Date…" at bounding box center [715, 267] width 979 height 534
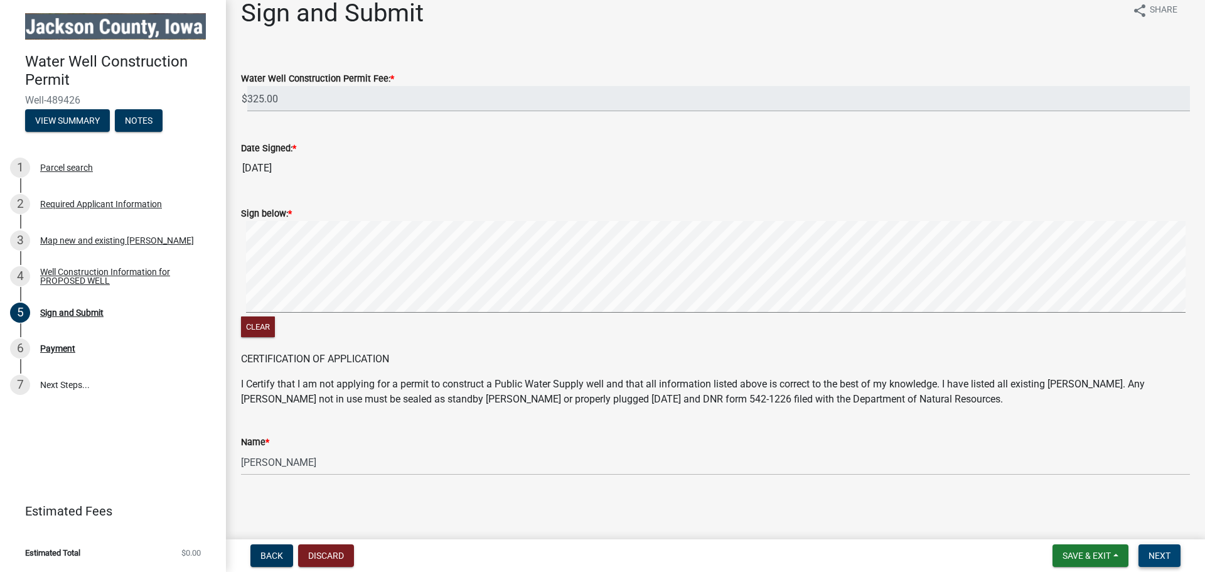
click at [1157, 555] on span "Next" at bounding box center [1159, 555] width 22 height 10
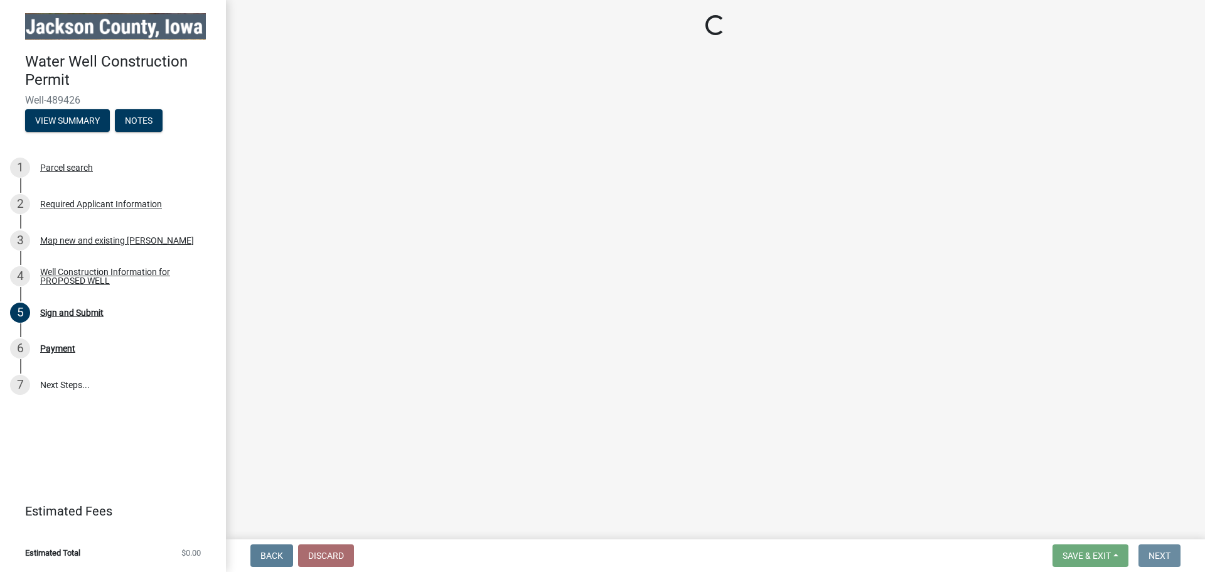
scroll to position [0, 0]
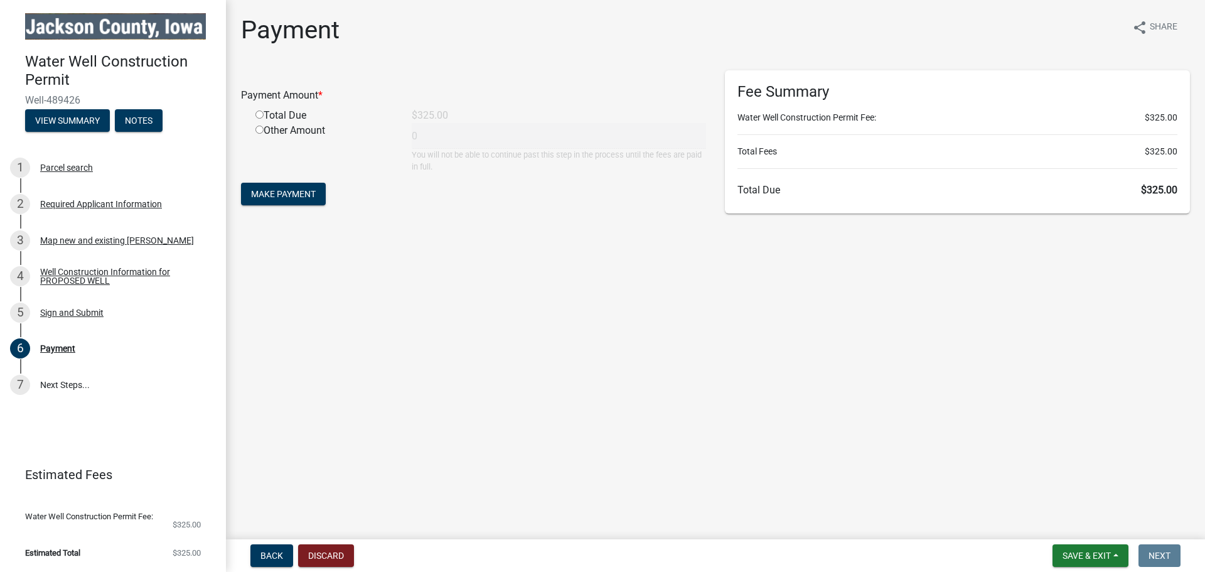
click at [258, 111] on input "radio" at bounding box center [259, 114] width 8 height 8
radio input "true"
type input "325"
click at [276, 189] on button "Make Payment" at bounding box center [283, 194] width 85 height 23
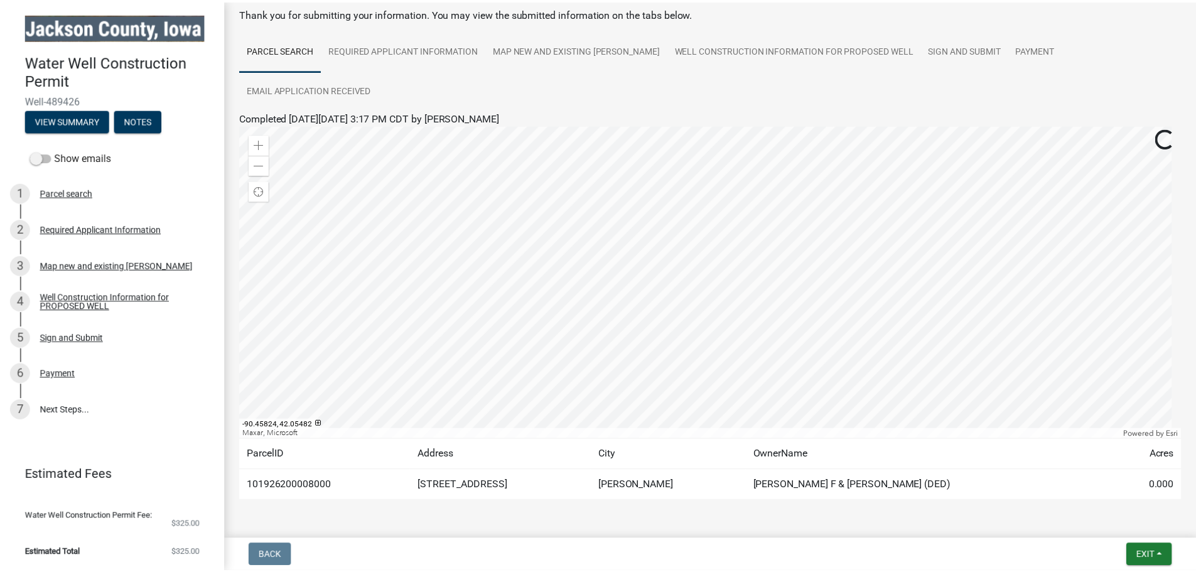
scroll to position [65, 0]
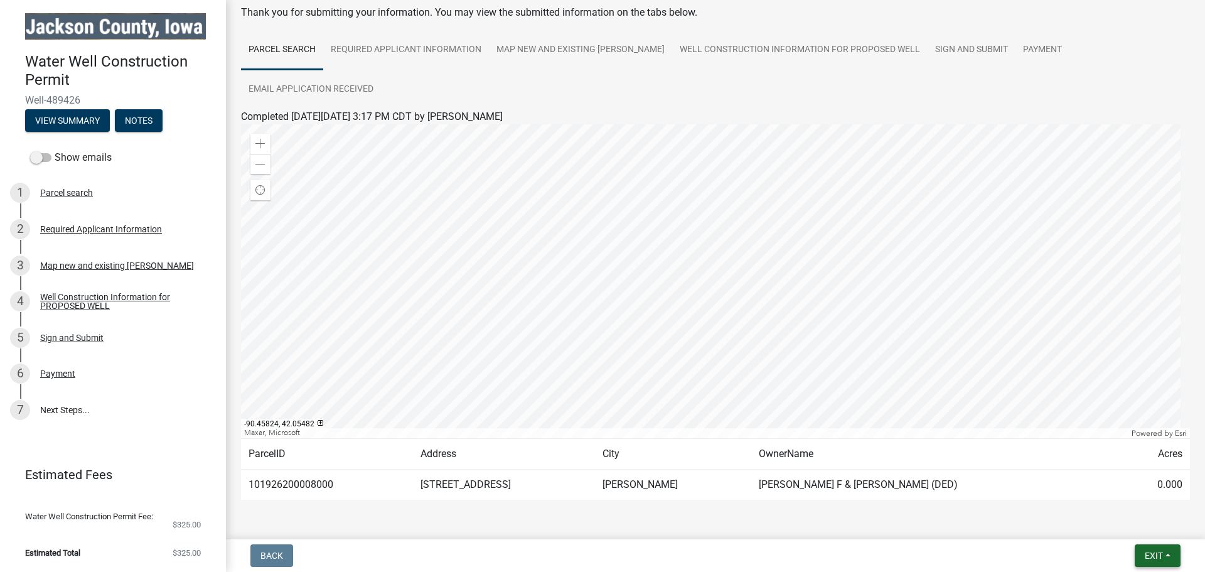
click at [1156, 562] on button "Exit" at bounding box center [1158, 555] width 46 height 23
click at [1128, 525] on button "Save & Exit" at bounding box center [1130, 523] width 100 height 30
